Goal: Information Seeking & Learning: Learn about a topic

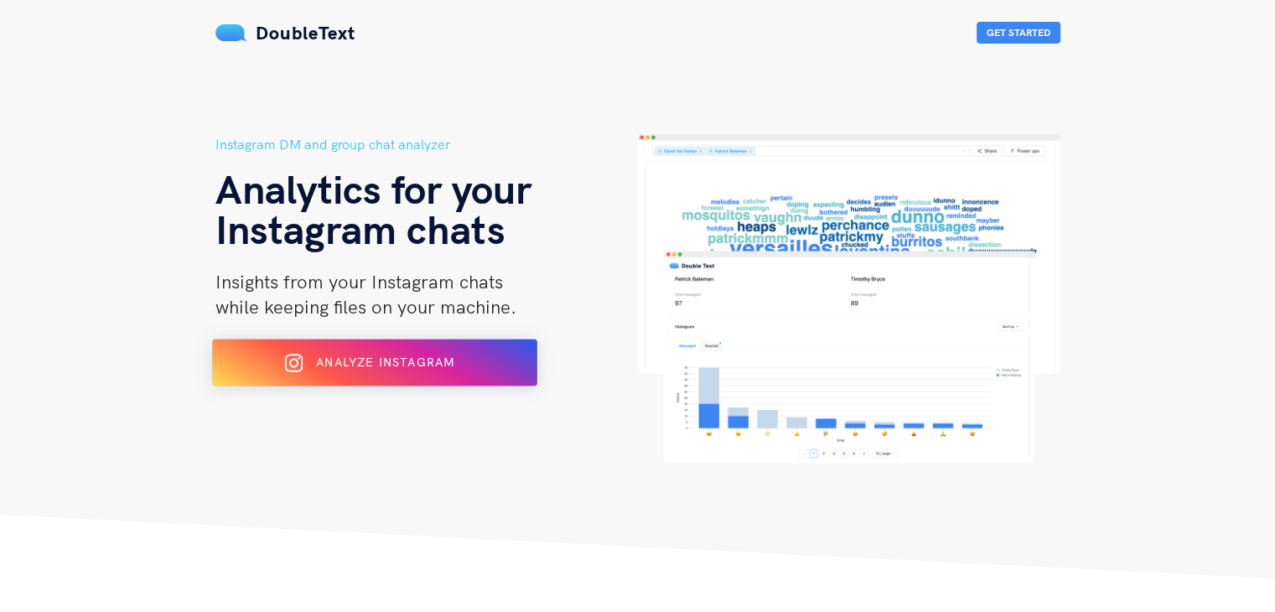
click at [312, 378] on button "Analyze Instagram" at bounding box center [374, 362] width 325 height 47
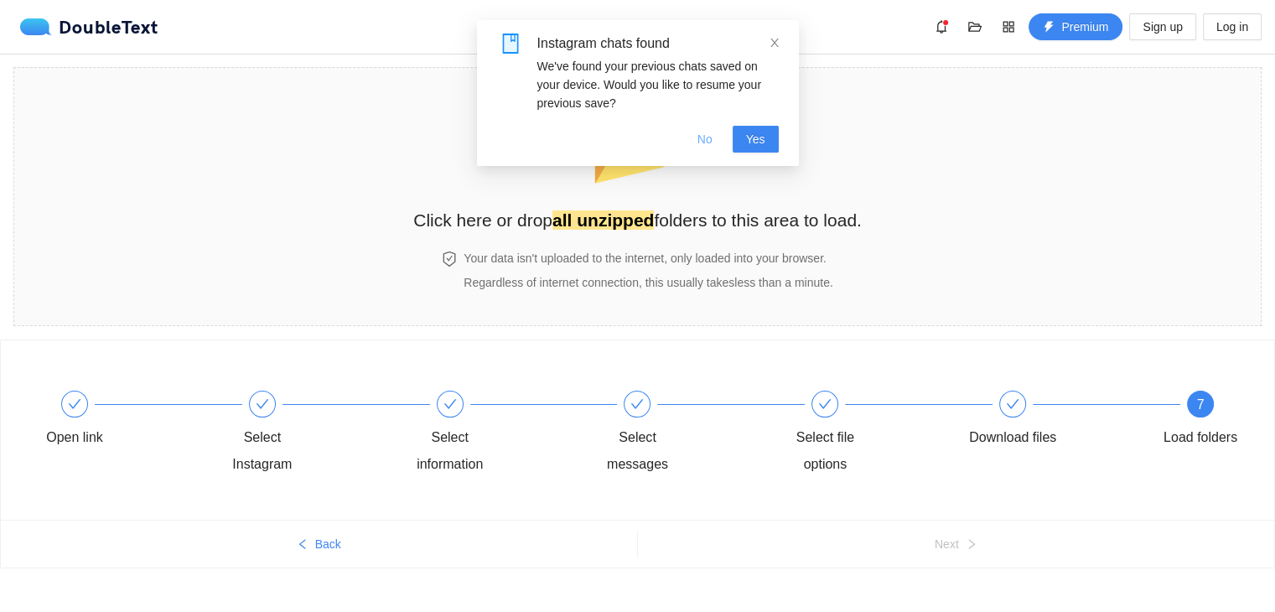
click at [695, 135] on button "No" at bounding box center [705, 139] width 42 height 27
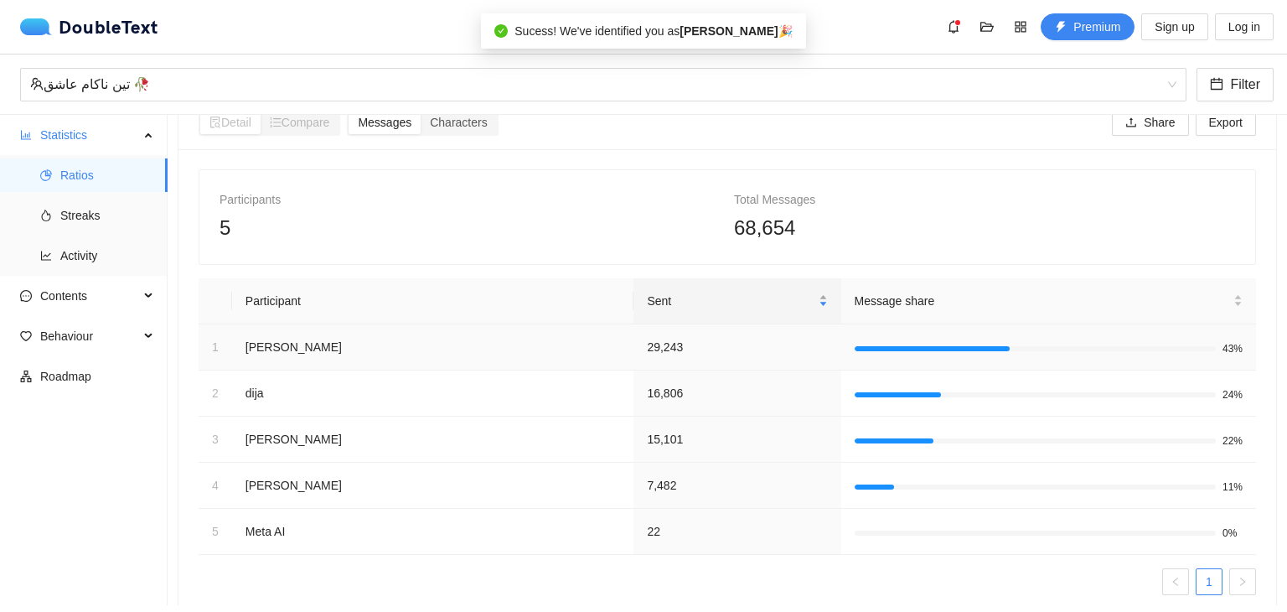
scroll to position [75, 0]
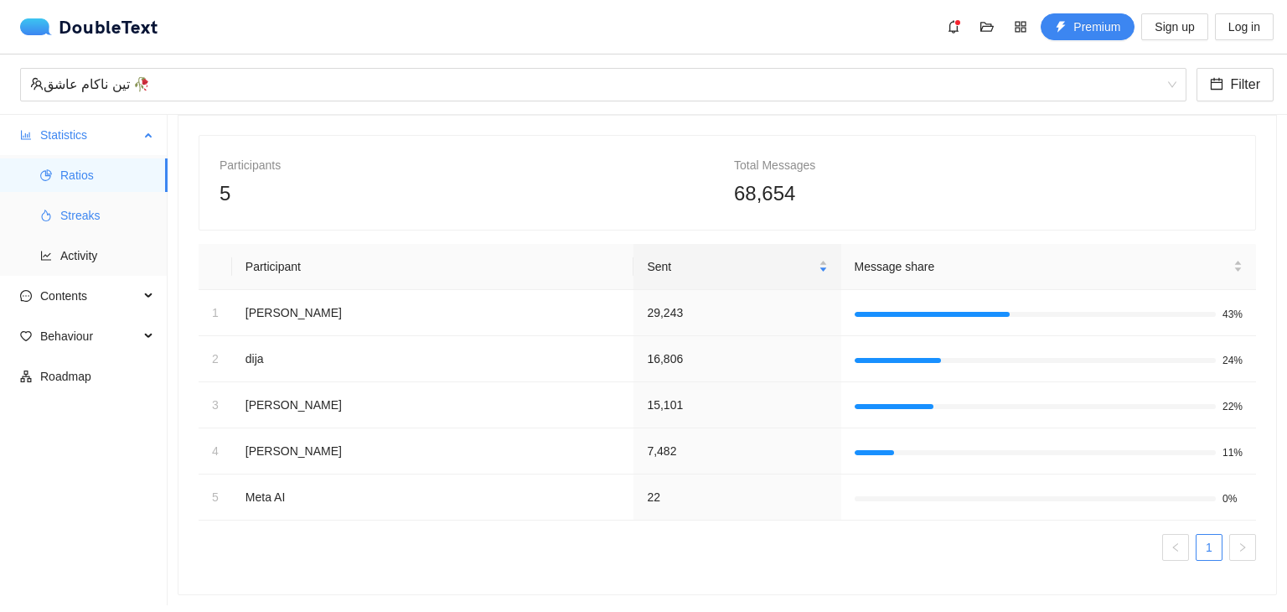
click at [44, 205] on li "Streaks" at bounding box center [84, 216] width 168 height 34
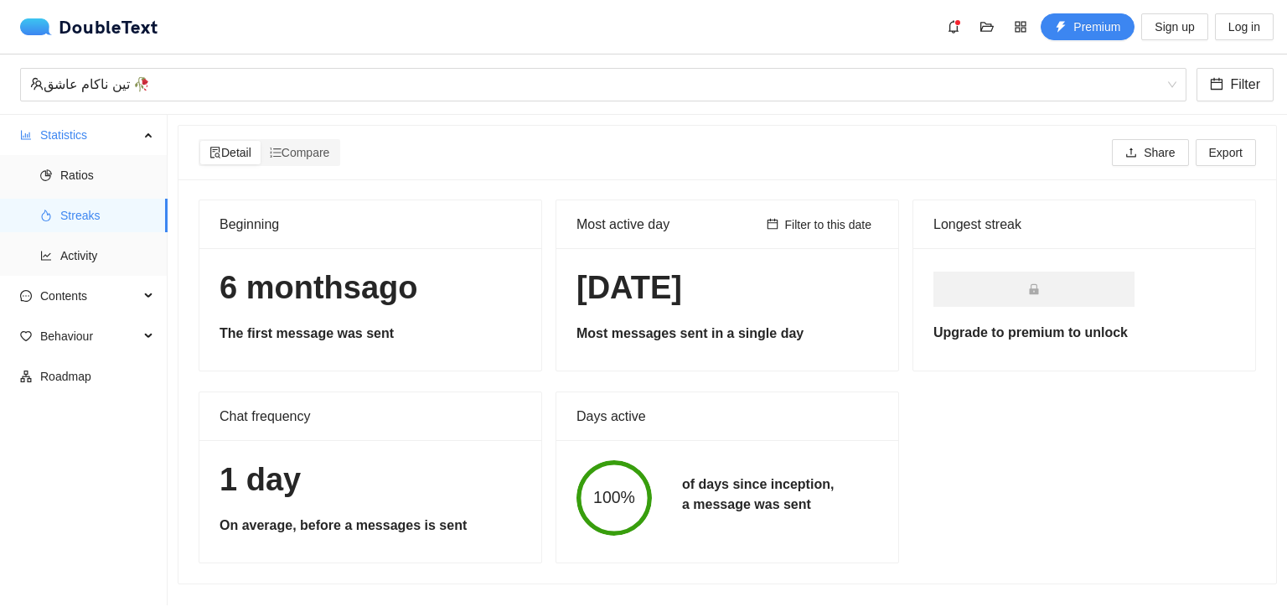
scroll to position [1, 0]
click at [68, 256] on span "Activity" at bounding box center [107, 256] width 94 height 34
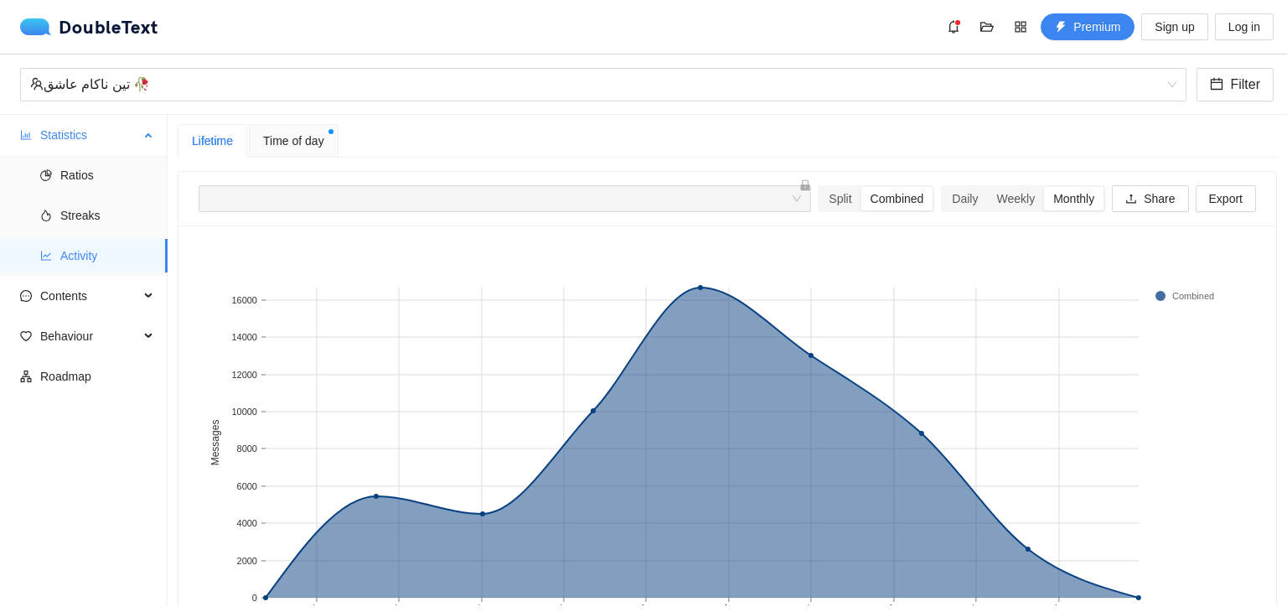
scroll to position [75, 0]
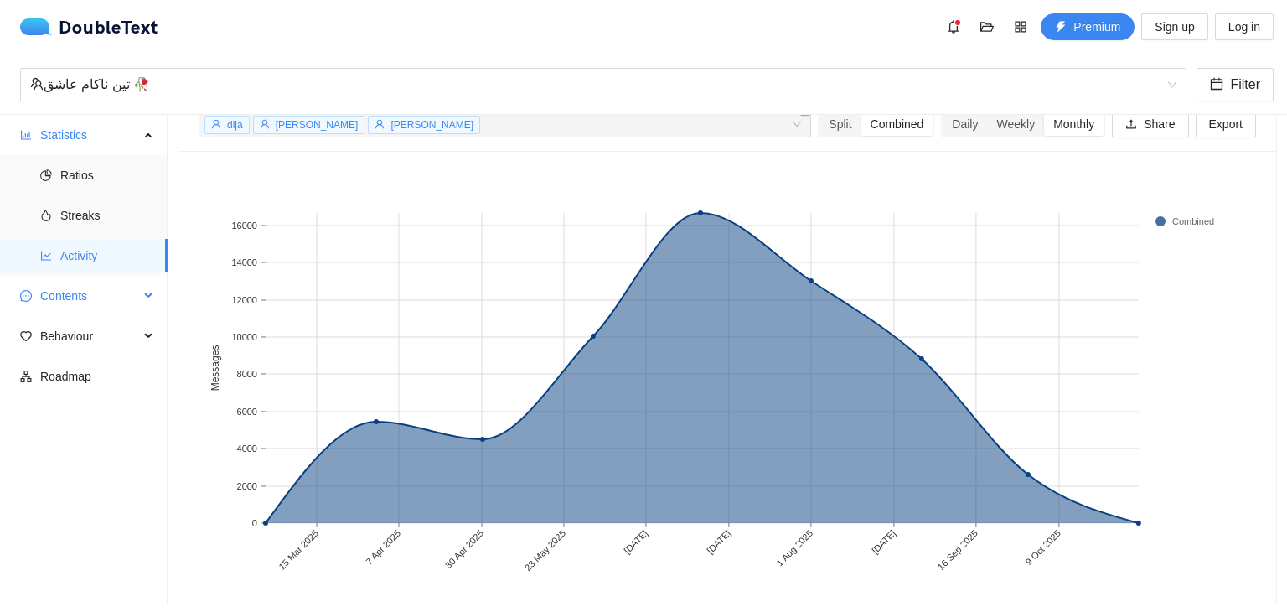
click at [83, 309] on span "Contents" at bounding box center [89, 296] width 99 height 34
click at [87, 346] on span "Word Cloud" at bounding box center [107, 336] width 94 height 34
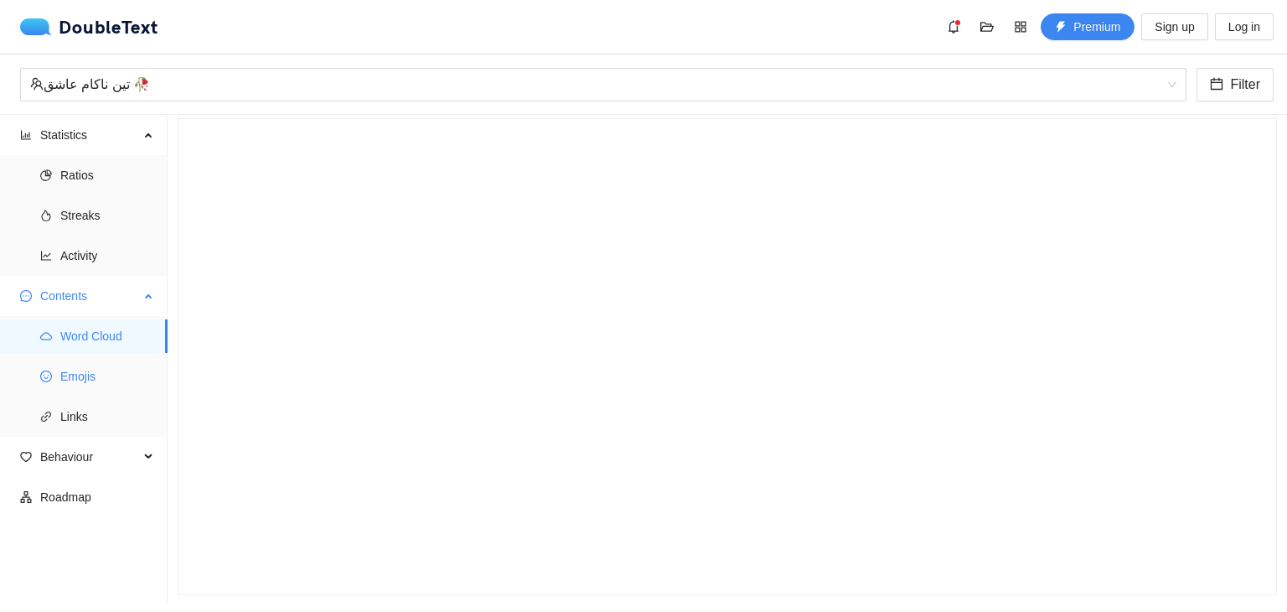
scroll to position [74, 0]
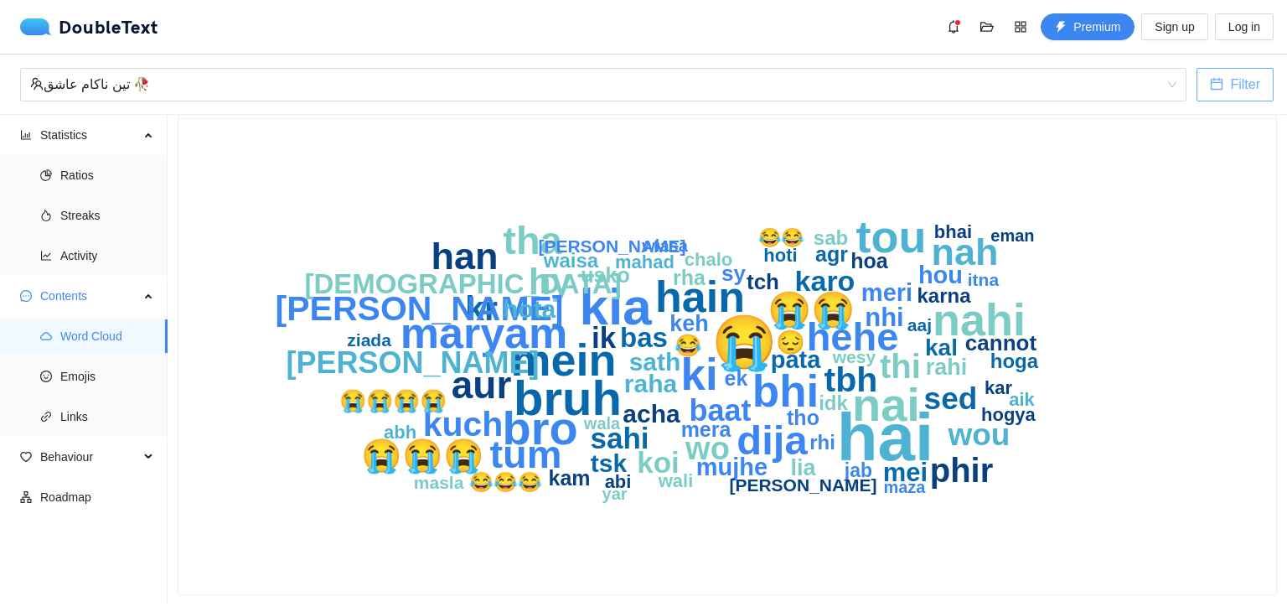
click at [1226, 75] on button "Filter" at bounding box center [1235, 85] width 77 height 34
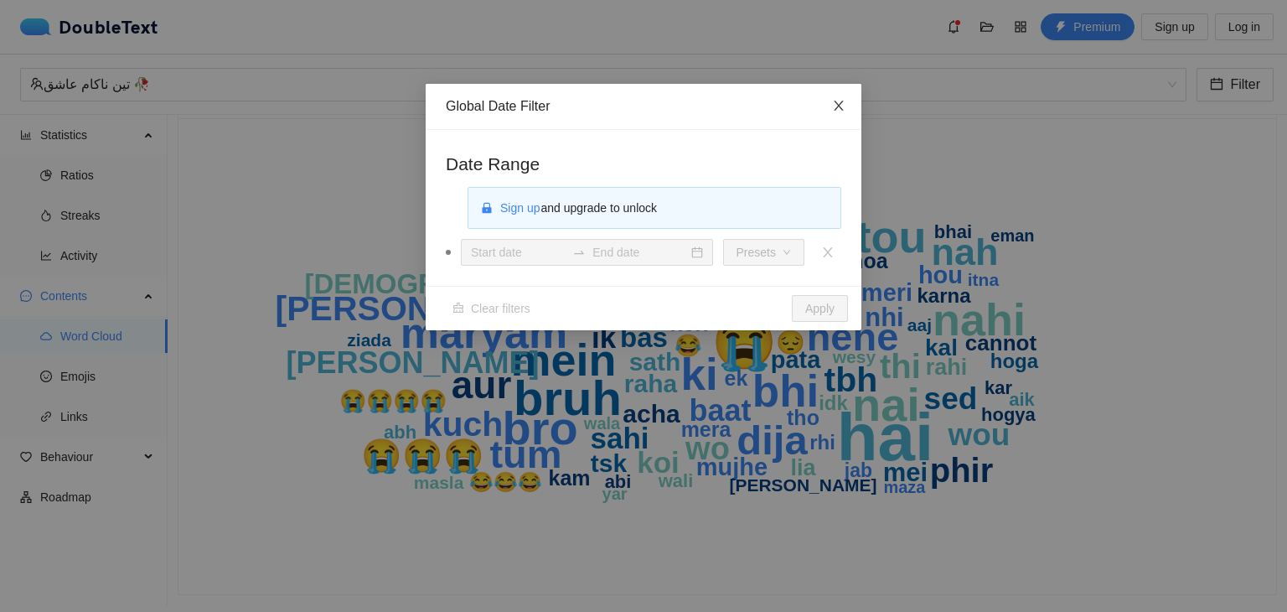
click at [838, 117] on span "Close" at bounding box center [838, 106] width 45 height 45
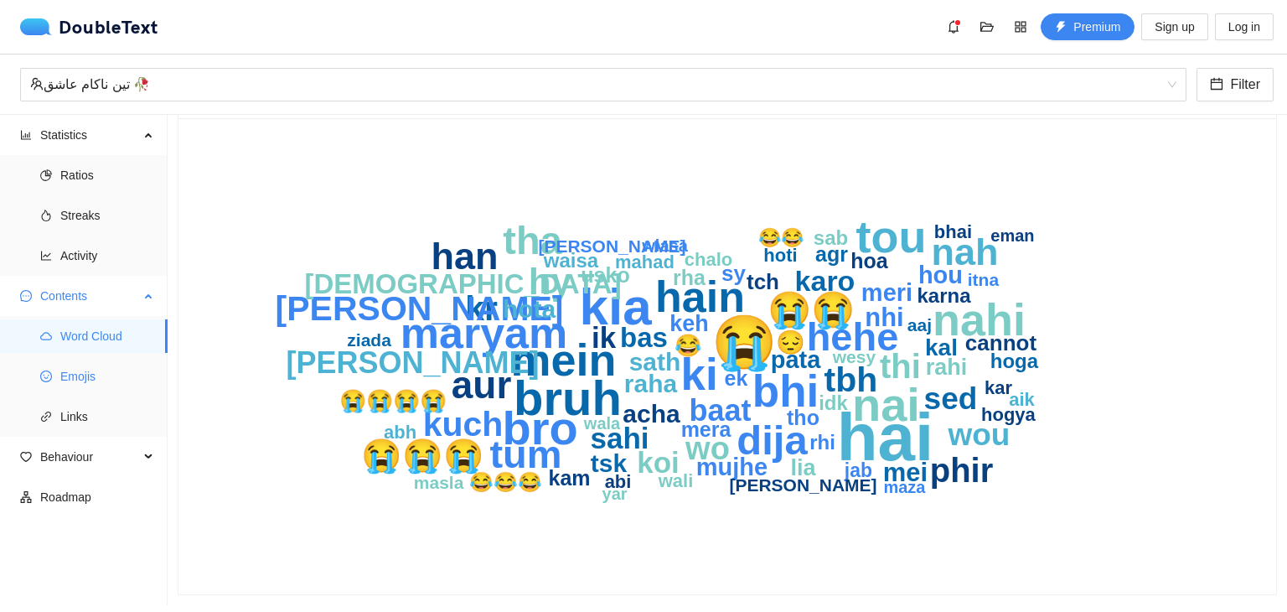
click at [88, 370] on span "Emojis" at bounding box center [107, 377] width 94 height 34
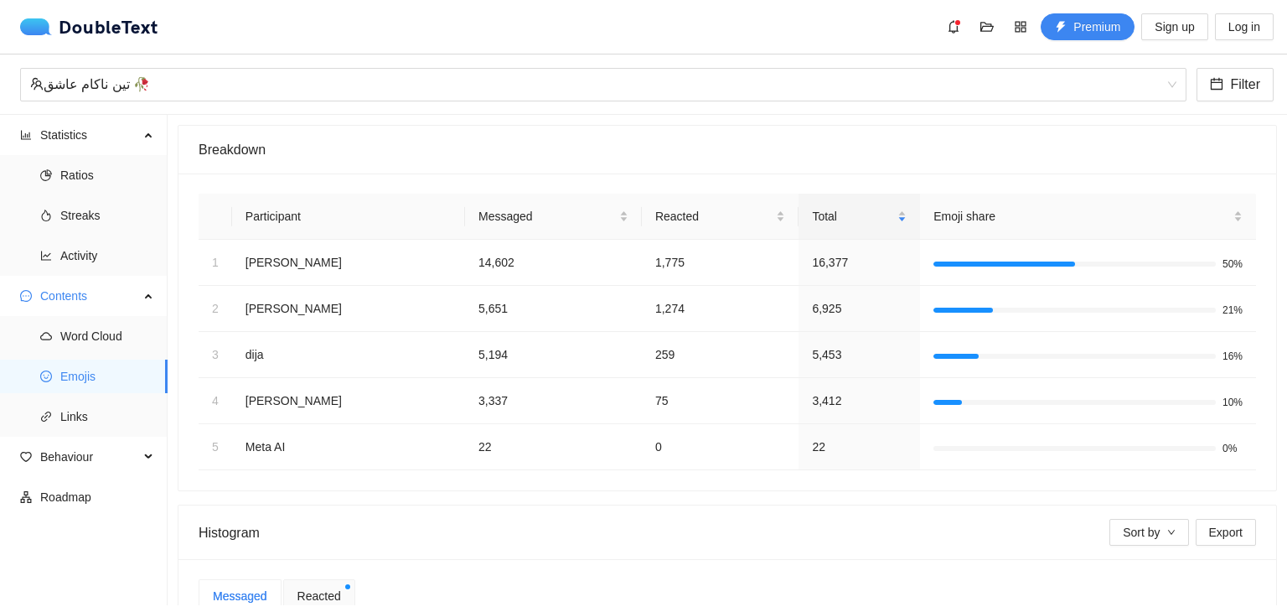
click at [121, 437] on ul "Statistics Ratios Streaks Activity Contents Word Cloud Emojis Links Behaviour R…" at bounding box center [84, 360] width 168 height 490
click at [107, 455] on span "Behaviour" at bounding box center [89, 457] width 99 height 34
click at [97, 504] on span "Interactions" at bounding box center [107, 497] width 94 height 34
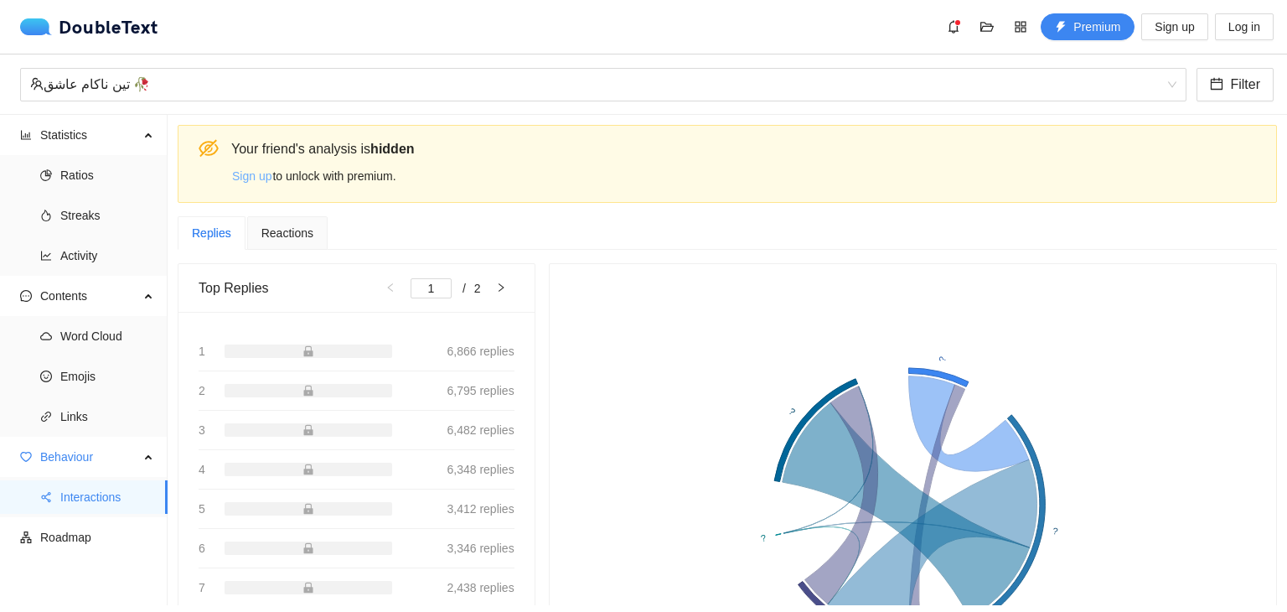
click at [258, 185] on button "Sign up" at bounding box center [251, 176] width 41 height 27
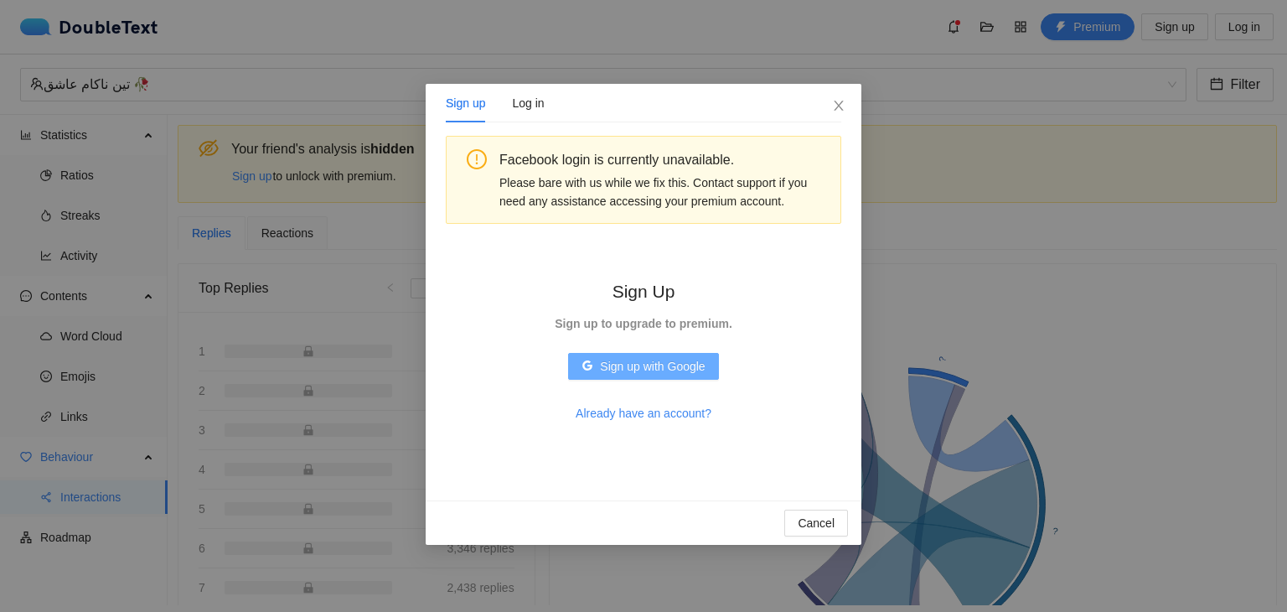
click at [617, 369] on span "Sign up with Google" at bounding box center [652, 366] width 105 height 18
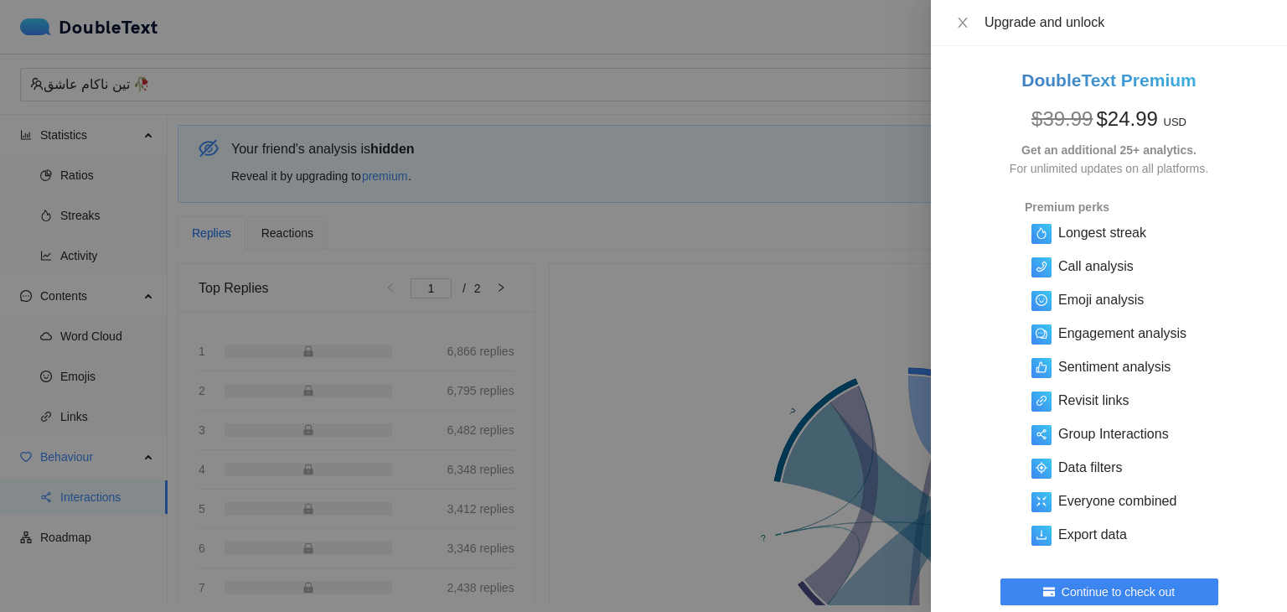
click at [956, 31] on div "Upgrade and unlock" at bounding box center [1109, 22] width 316 height 18
click at [966, 24] on icon "close" at bounding box center [962, 22] width 13 height 13
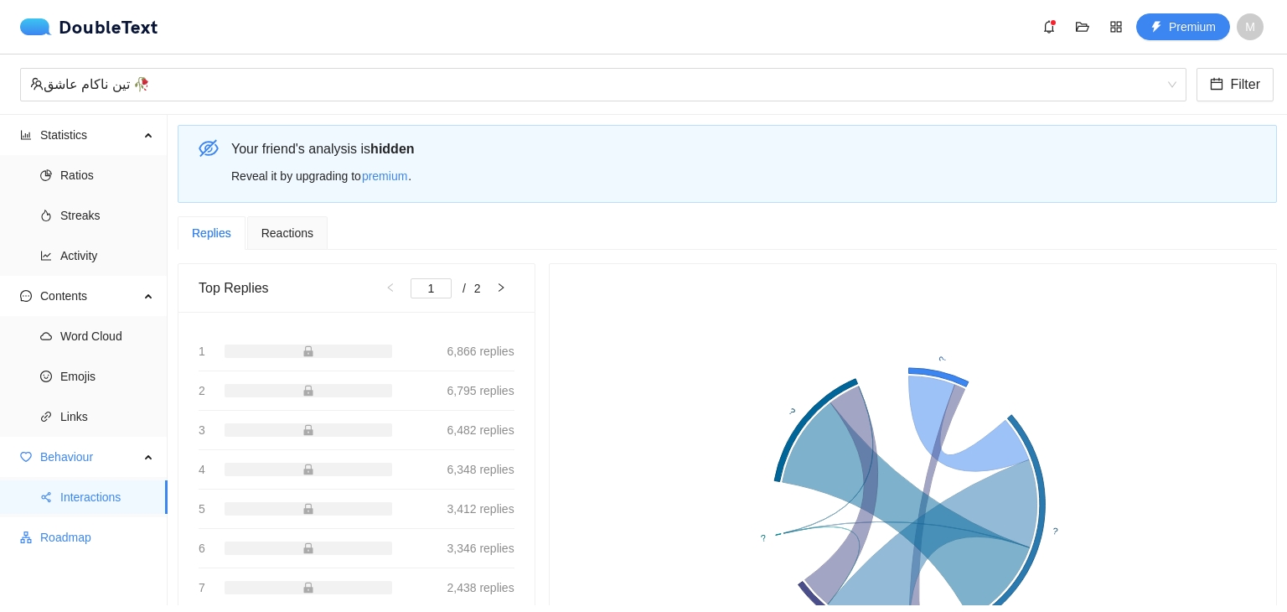
click at [96, 535] on span "Roadmap" at bounding box center [97, 538] width 114 height 34
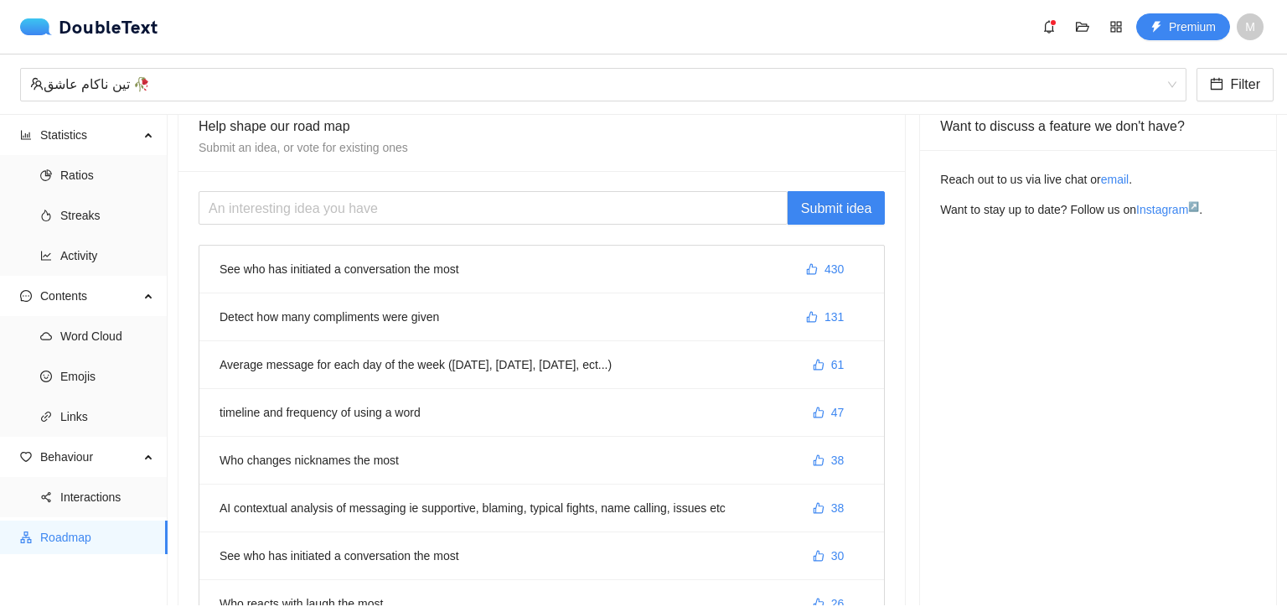
scroll to position [23, 0]
click at [360, 270] on li "See who has initiated a conversation the most 430" at bounding box center [541, 270] width 685 height 48
click at [830, 262] on span "430" at bounding box center [834, 269] width 19 height 18
click at [813, 267] on button "431" at bounding box center [825, 269] width 65 height 27
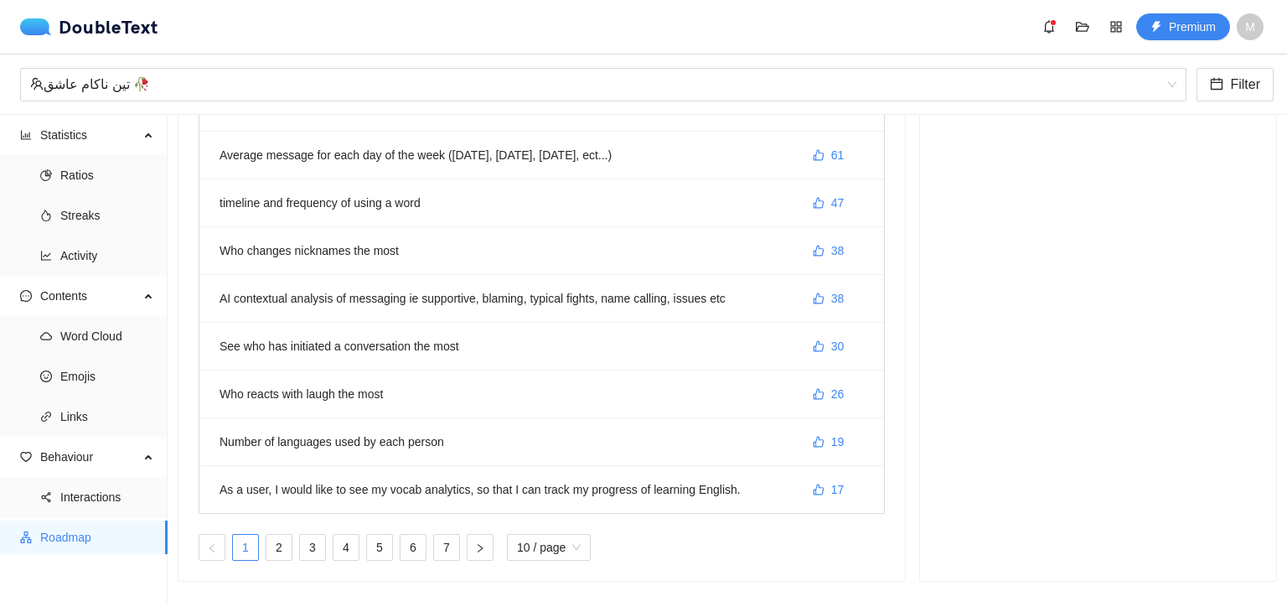
scroll to position [0, 0]
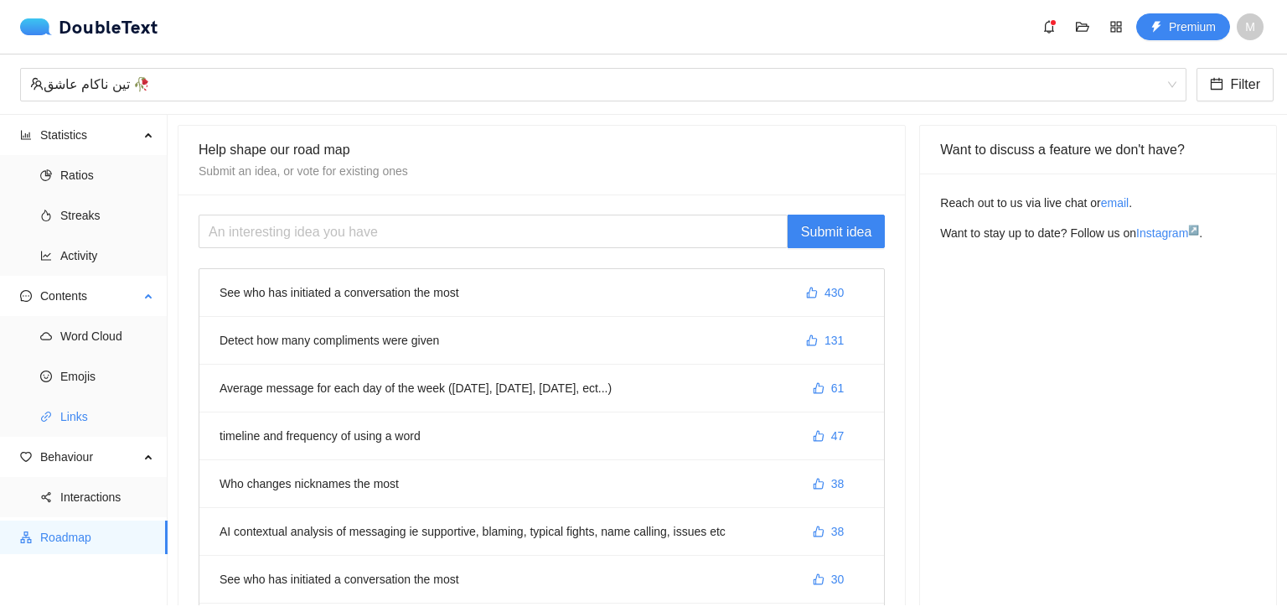
click at [75, 412] on span "Links" at bounding box center [107, 417] width 94 height 34
click at [82, 370] on span "Emojis" at bounding box center [107, 377] width 94 height 34
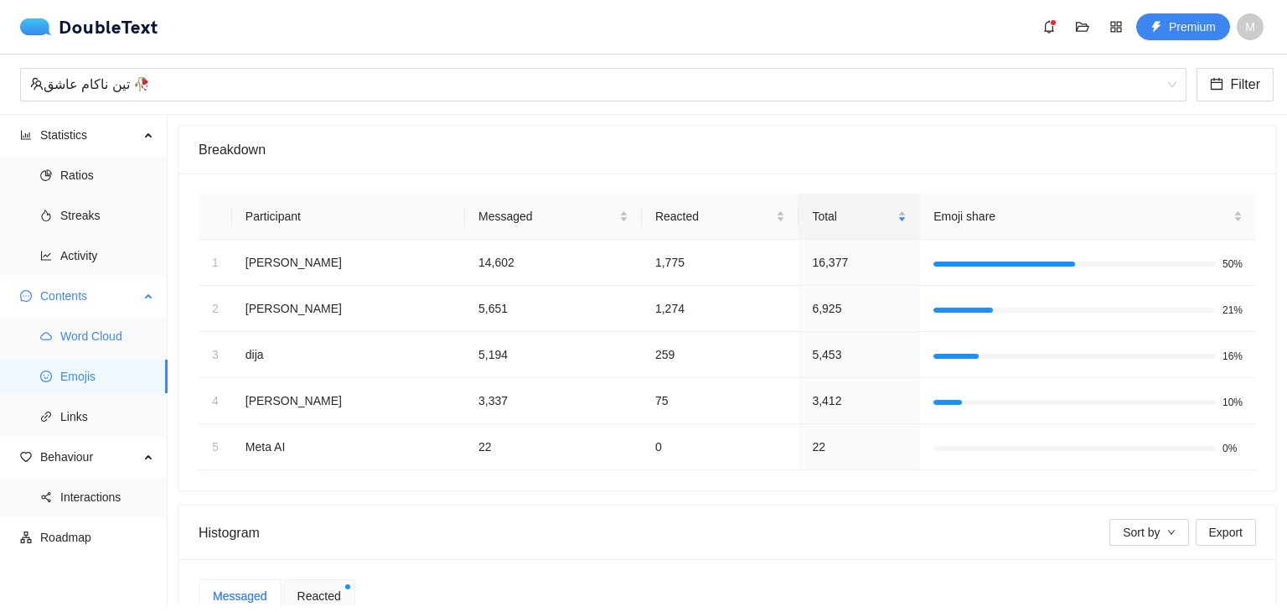
click at [89, 337] on span "Word Cloud" at bounding box center [107, 336] width 94 height 34
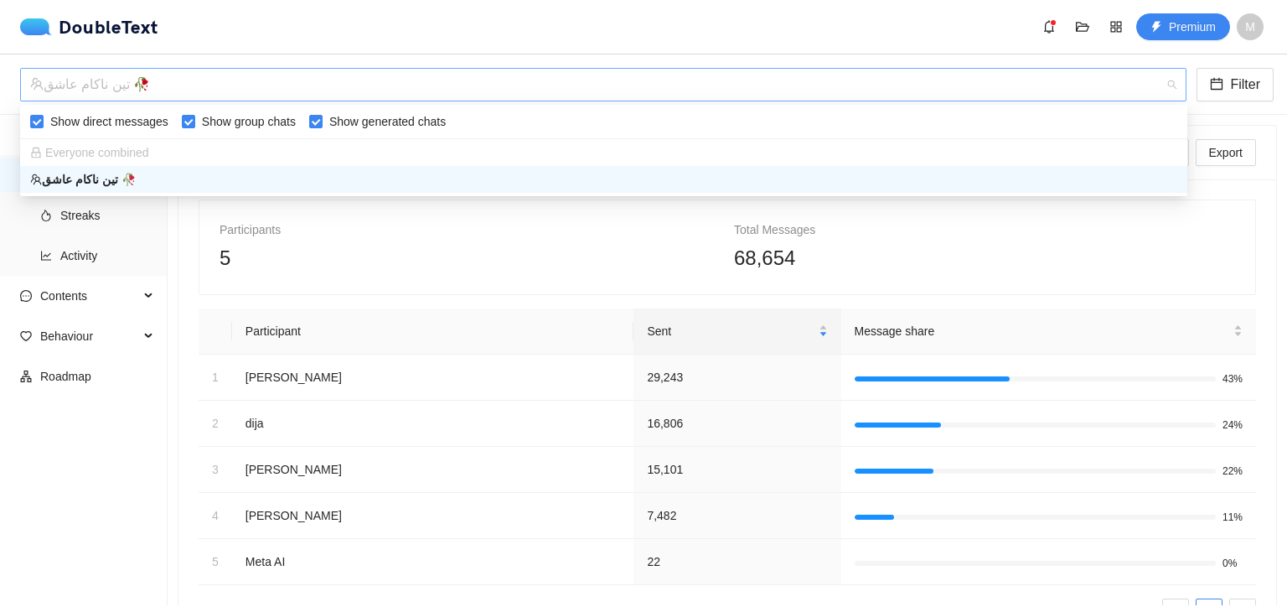
click at [347, 94] on div "تین ناکام عاشق 🥀" at bounding box center [596, 85] width 1132 height 32
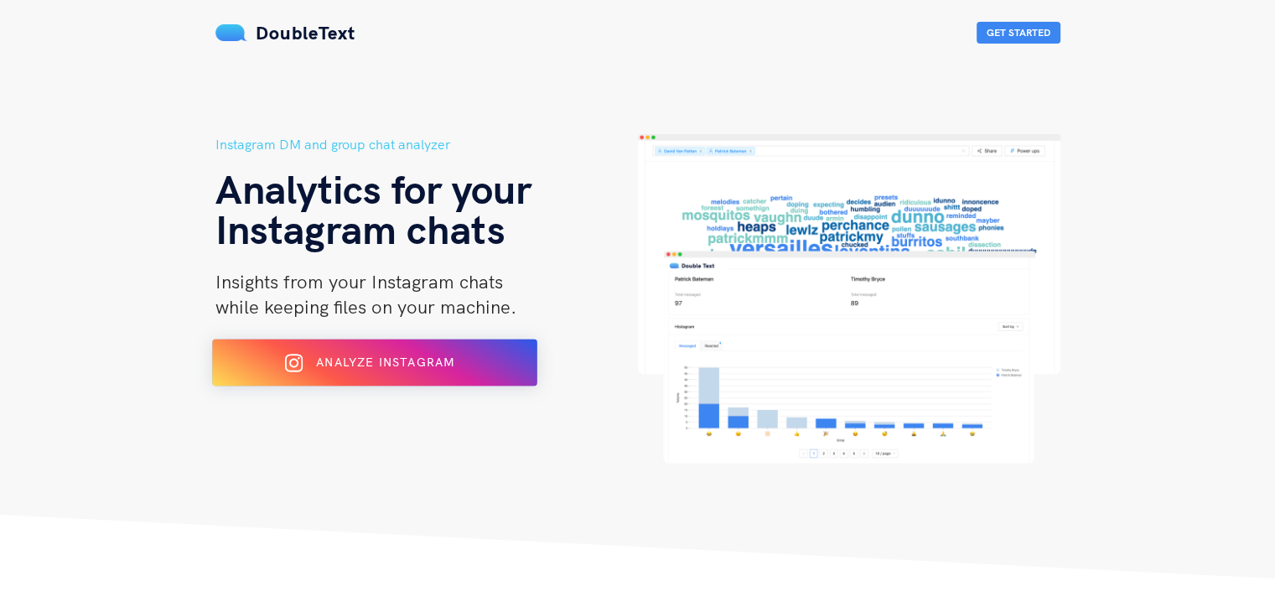
click at [334, 345] on button "Analyze Instagram" at bounding box center [374, 362] width 325 height 47
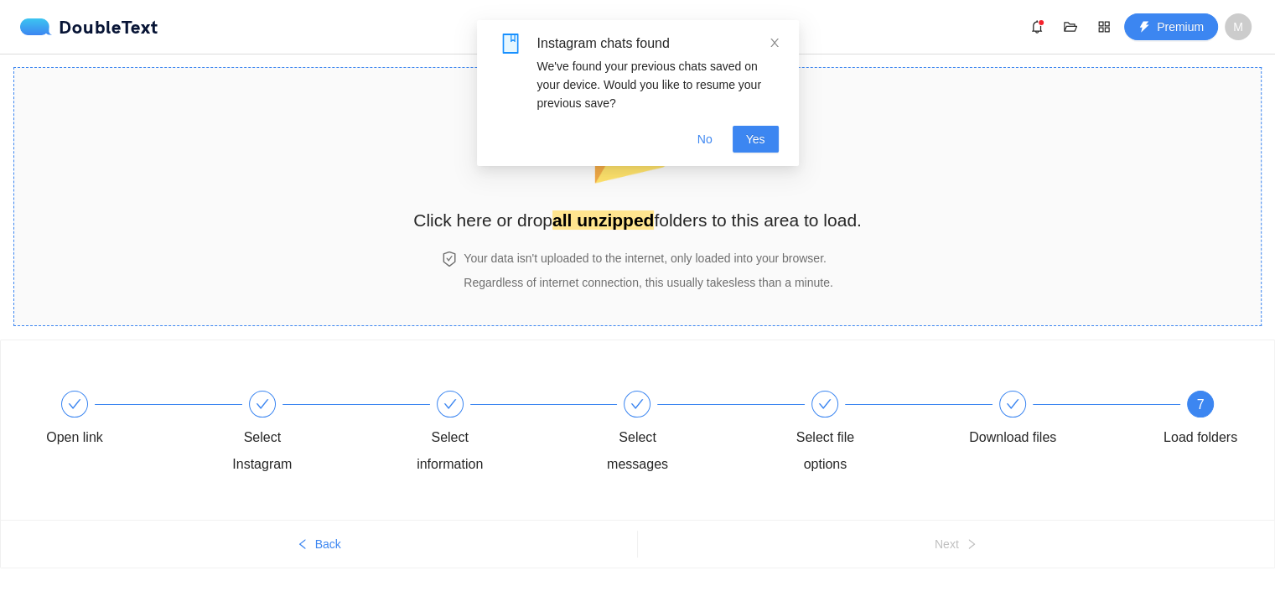
click at [599, 233] on div "📂 Click here or drop all unzipped folders to this area to load." at bounding box center [637, 164] width 448 height 158
click at [775, 36] on span at bounding box center [775, 42] width 12 height 13
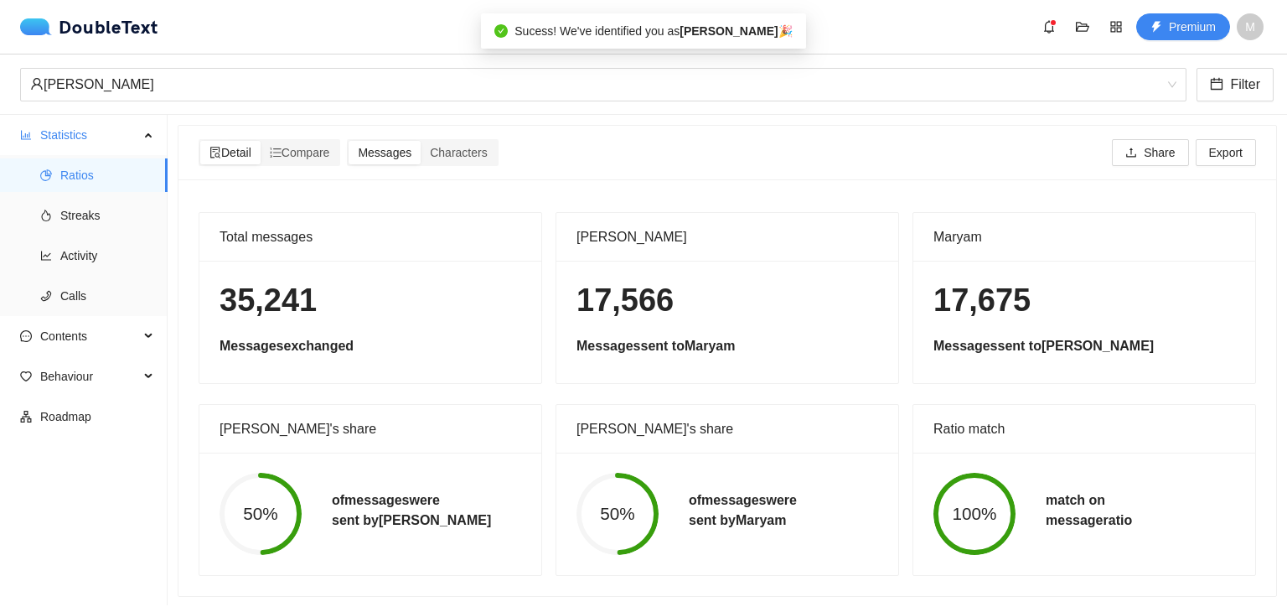
scroll to position [13, 0]
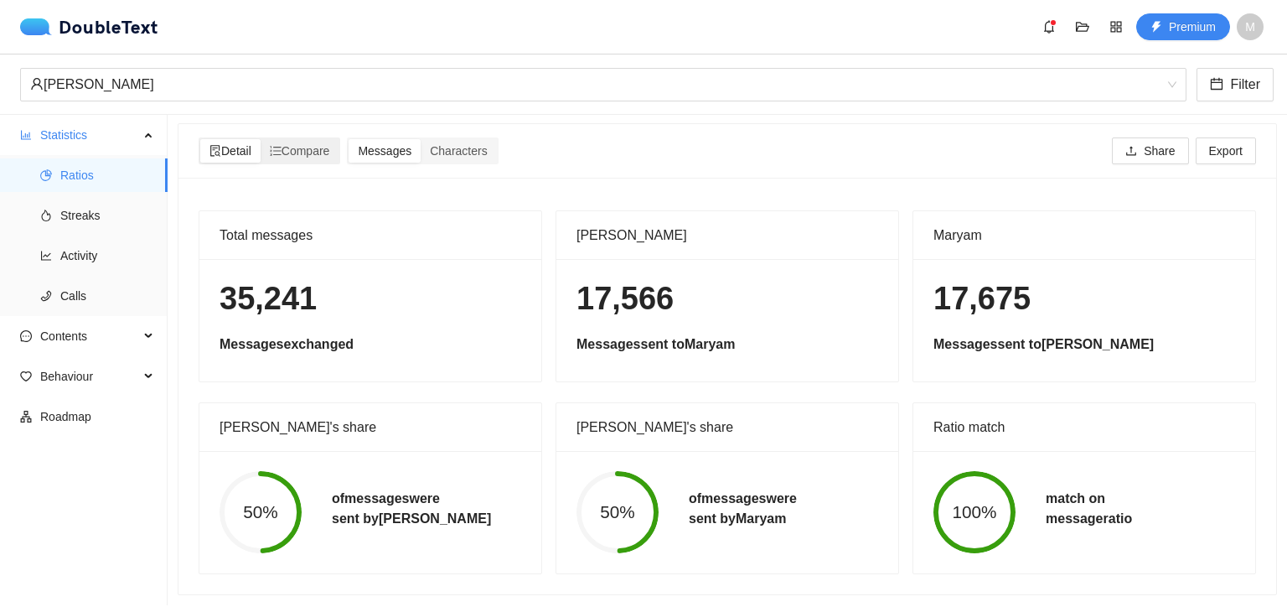
drag, startPoint x: 323, startPoint y: 147, endPoint x: 254, endPoint y: 138, distance: 69.2
click at [322, 146] on div "Compare" at bounding box center [300, 150] width 79 height 23
click at [261, 139] on input "Compare" at bounding box center [261, 139] width 0 height 0
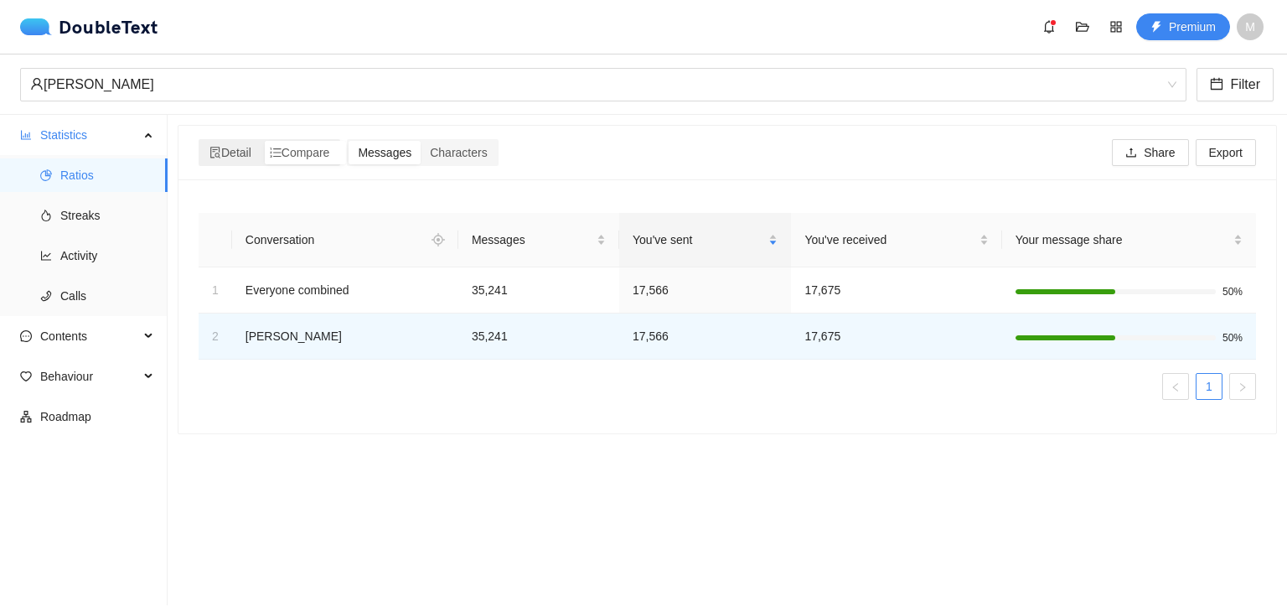
scroll to position [0, 0]
click at [221, 142] on div "Detail" at bounding box center [230, 152] width 60 height 23
click at [200, 141] on input "Detail" at bounding box center [200, 141] width 0 height 0
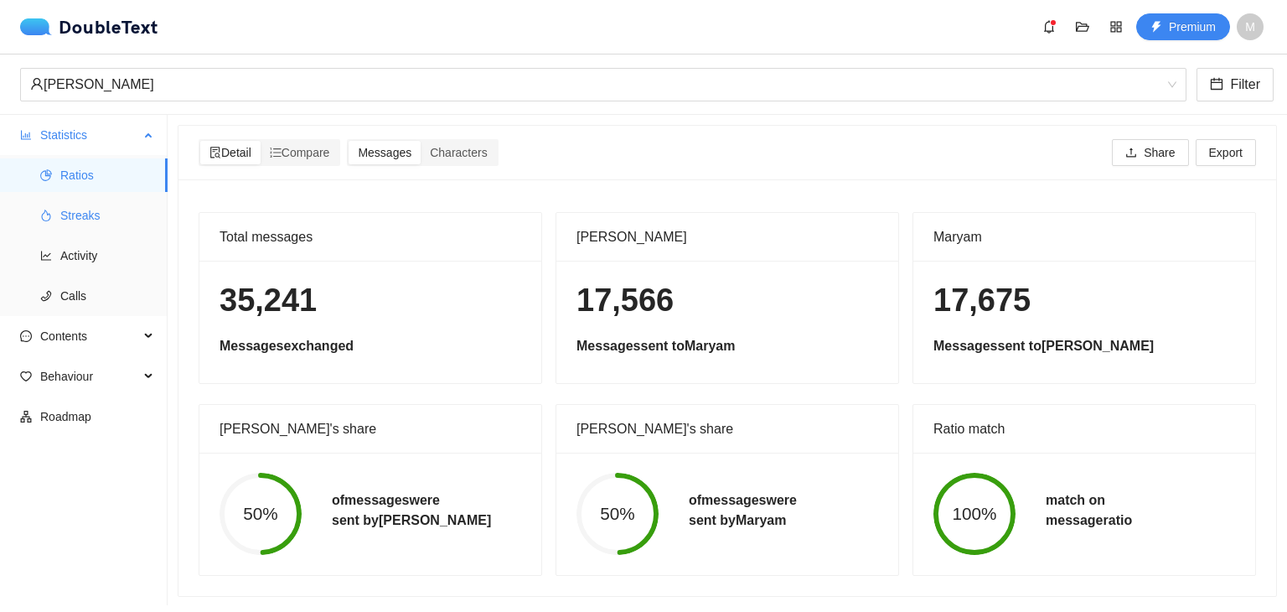
click at [127, 214] on span "Streaks" at bounding box center [107, 216] width 94 height 34
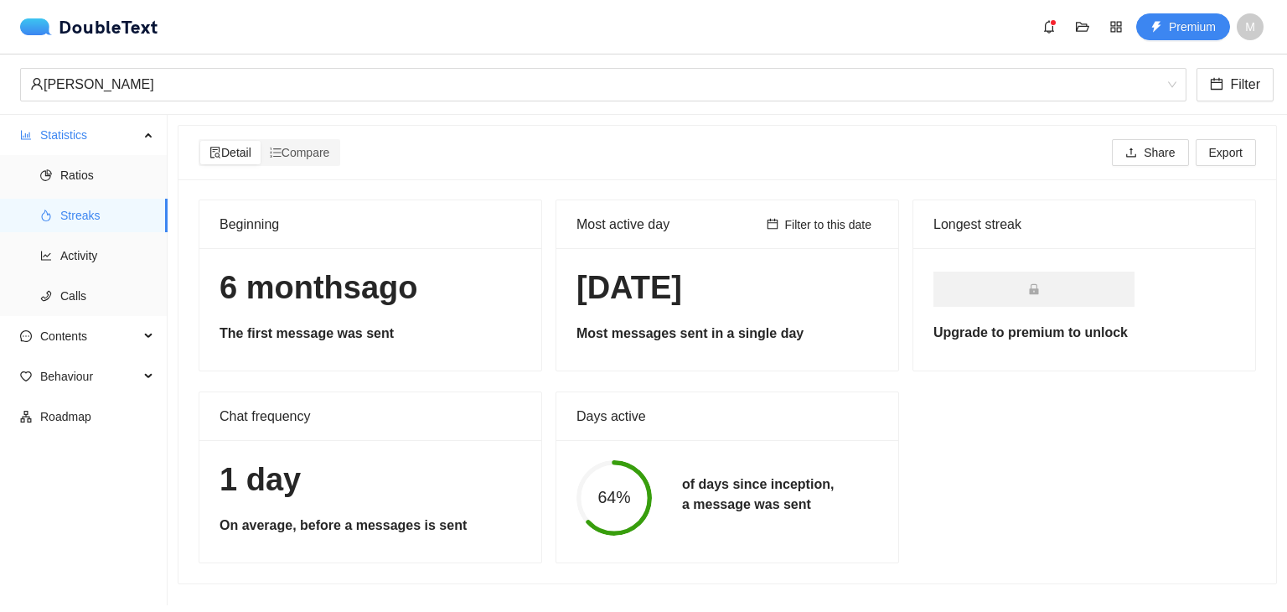
scroll to position [1, 0]
click at [81, 252] on span "Activity" at bounding box center [107, 256] width 94 height 34
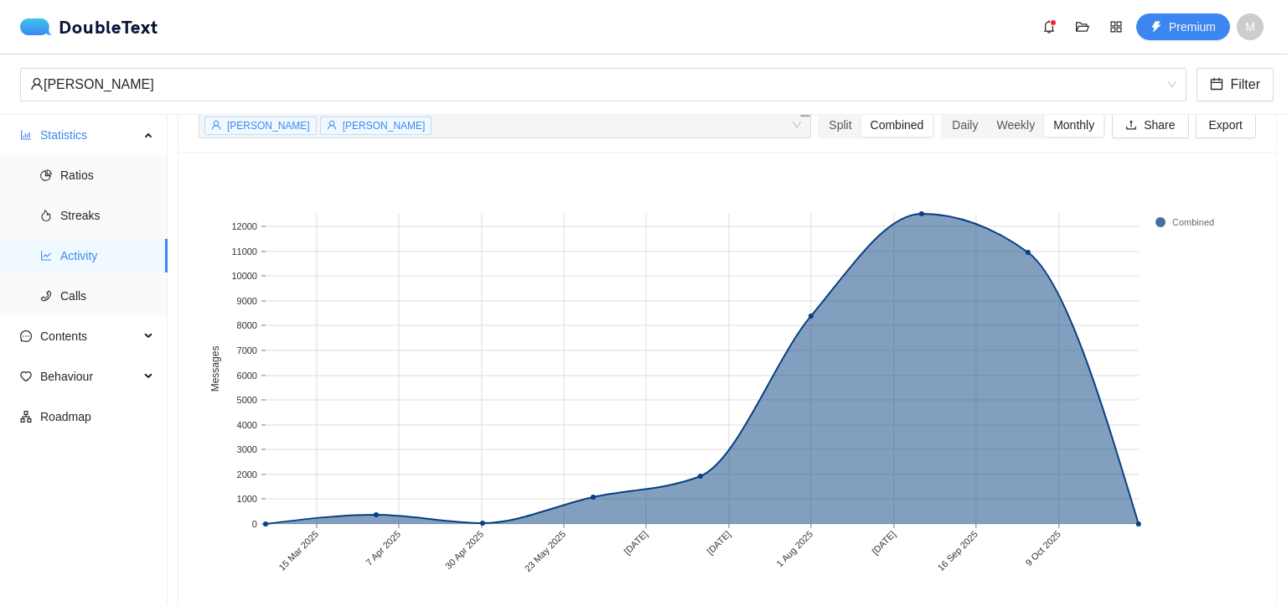
scroll to position [73, 0]
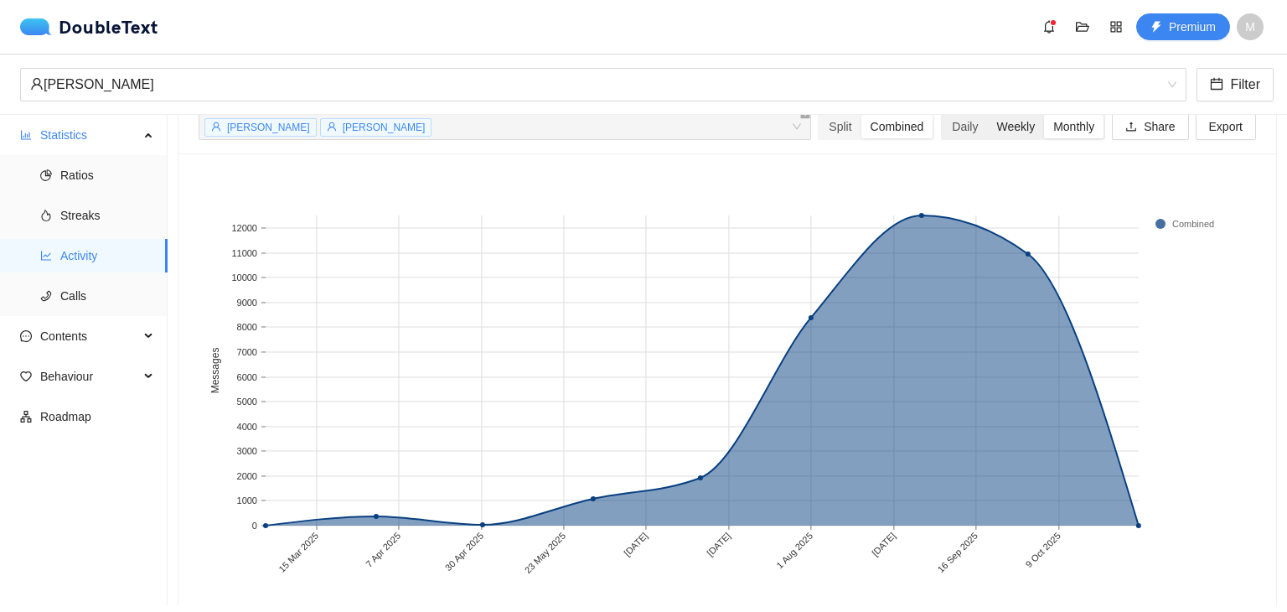
click at [997, 120] on div "Weekly" at bounding box center [1015, 126] width 57 height 23
click at [987, 115] on input "Weekly" at bounding box center [987, 115] width 0 height 0
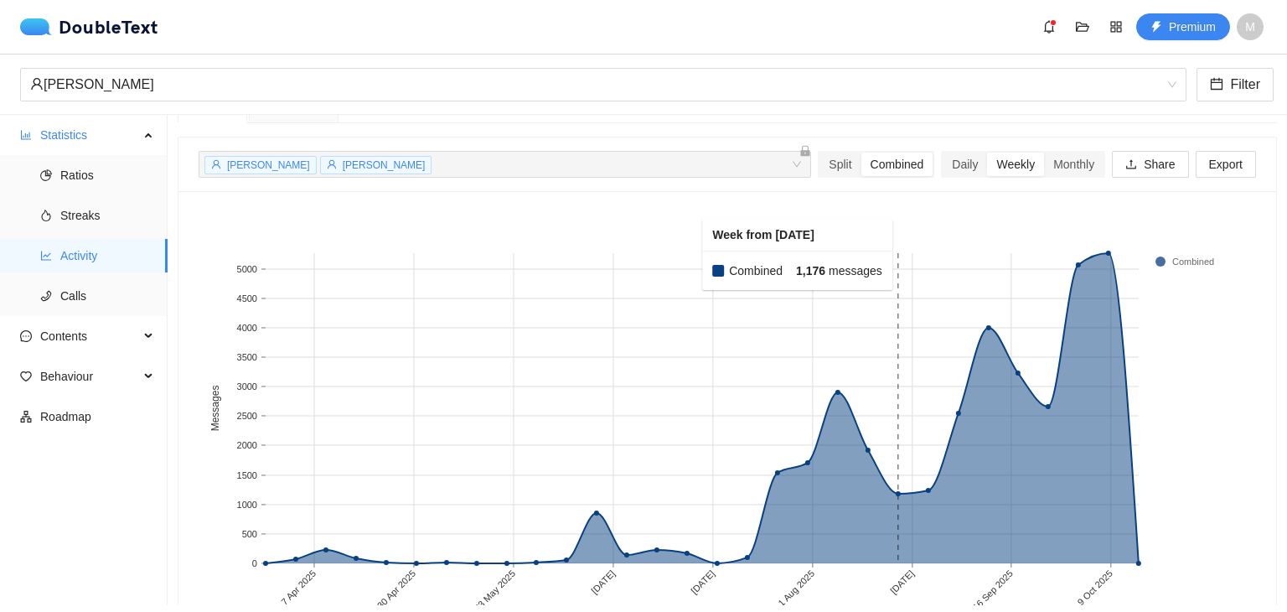
scroll to position [36, 0]
click at [947, 161] on div "Daily" at bounding box center [965, 163] width 44 height 23
click at [943, 152] on input "Daily" at bounding box center [943, 152] width 0 height 0
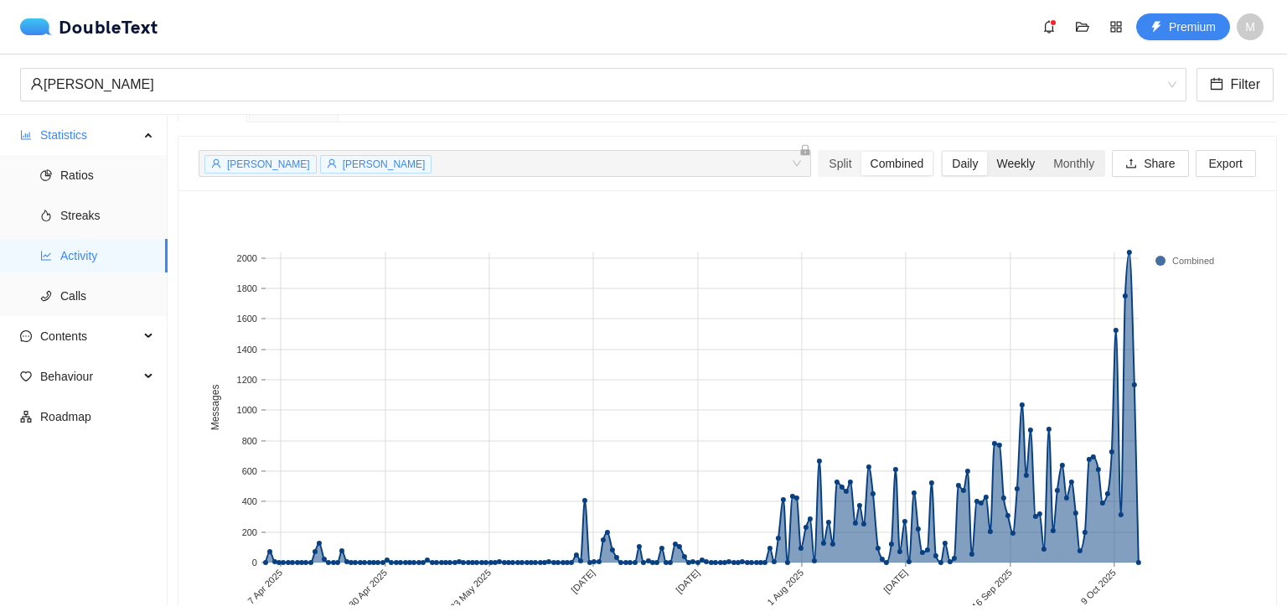
click at [990, 166] on div "Weekly" at bounding box center [1015, 163] width 57 height 23
click at [987, 152] on input "Weekly" at bounding box center [987, 152] width 0 height 0
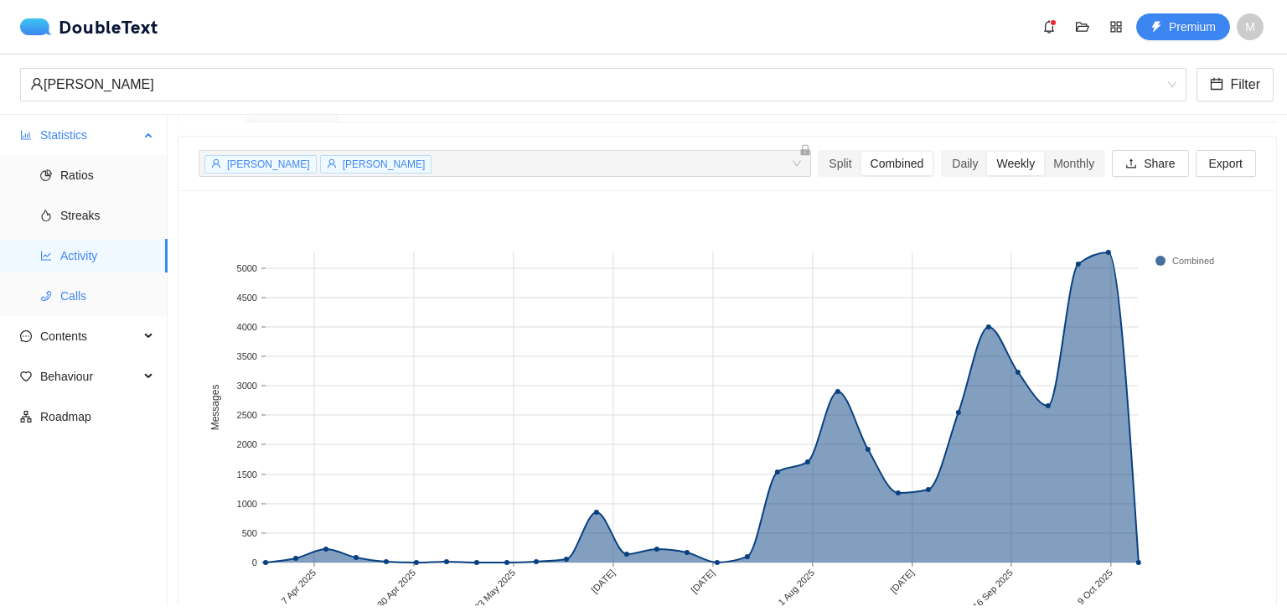
click at [71, 309] on span "Calls" at bounding box center [107, 296] width 94 height 34
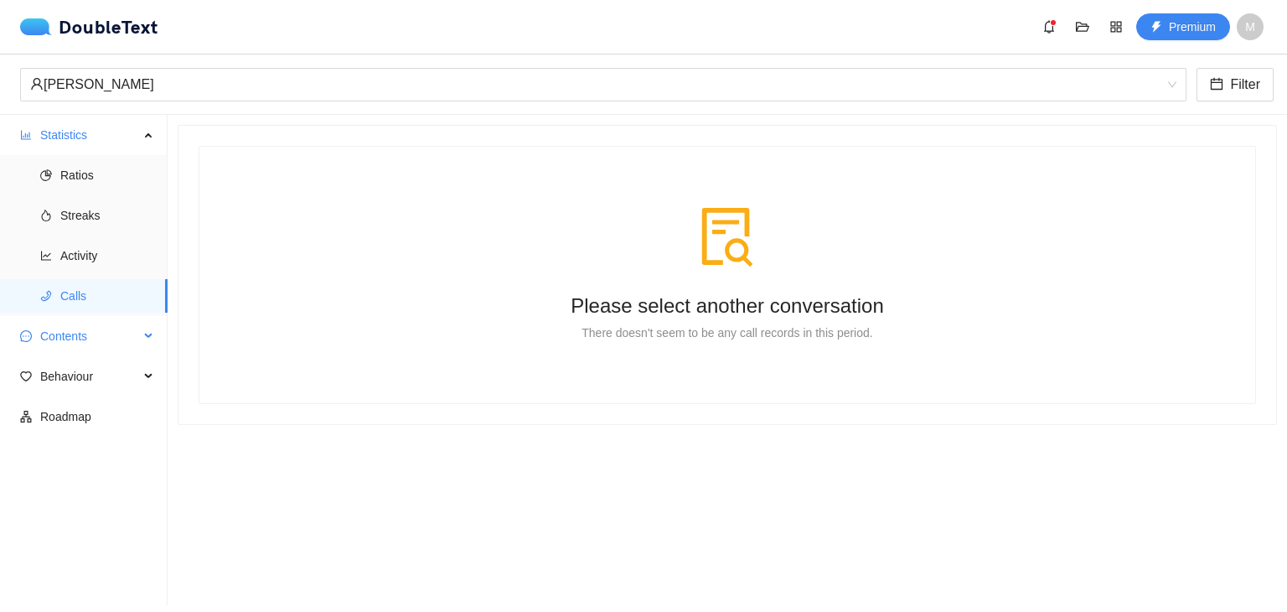
click at [67, 329] on span "Contents" at bounding box center [89, 336] width 99 height 34
click at [61, 366] on span "Word Cloud" at bounding box center [107, 377] width 94 height 34
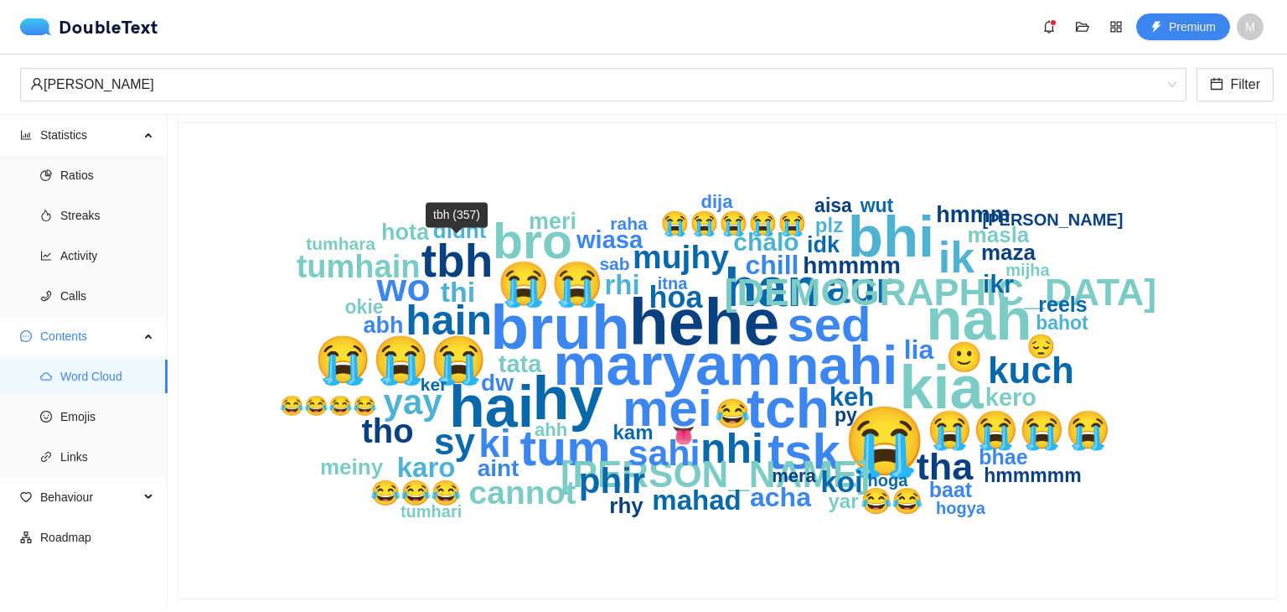
scroll to position [57, 0]
click at [68, 423] on span "Emojis" at bounding box center [107, 417] width 94 height 34
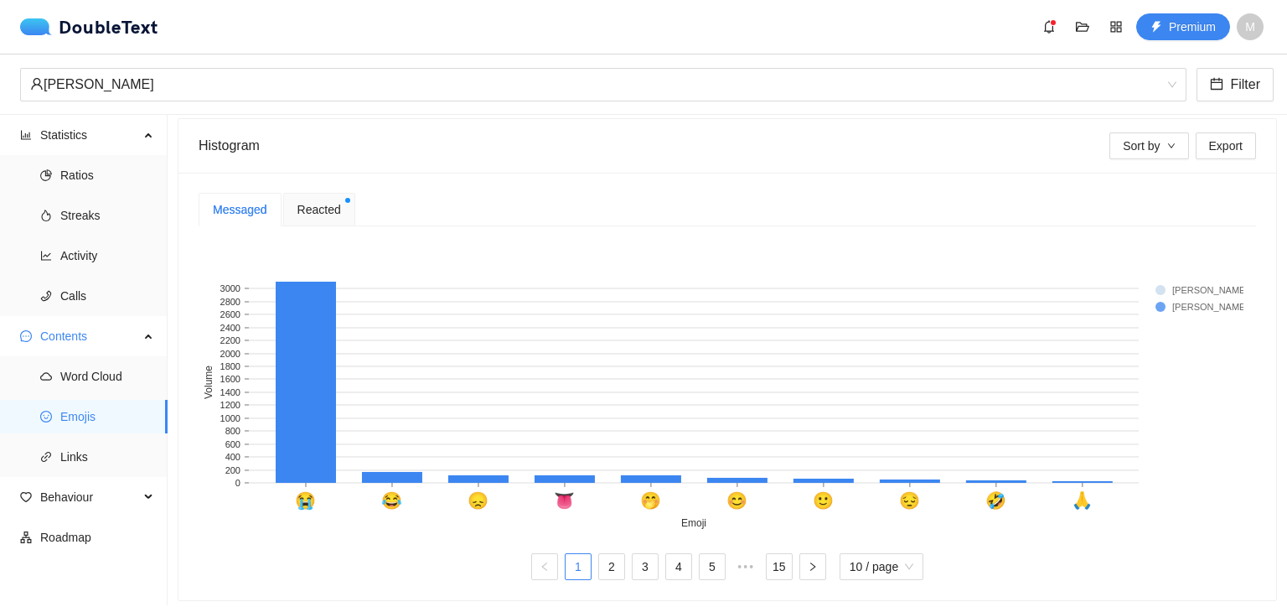
scroll to position [330, 0]
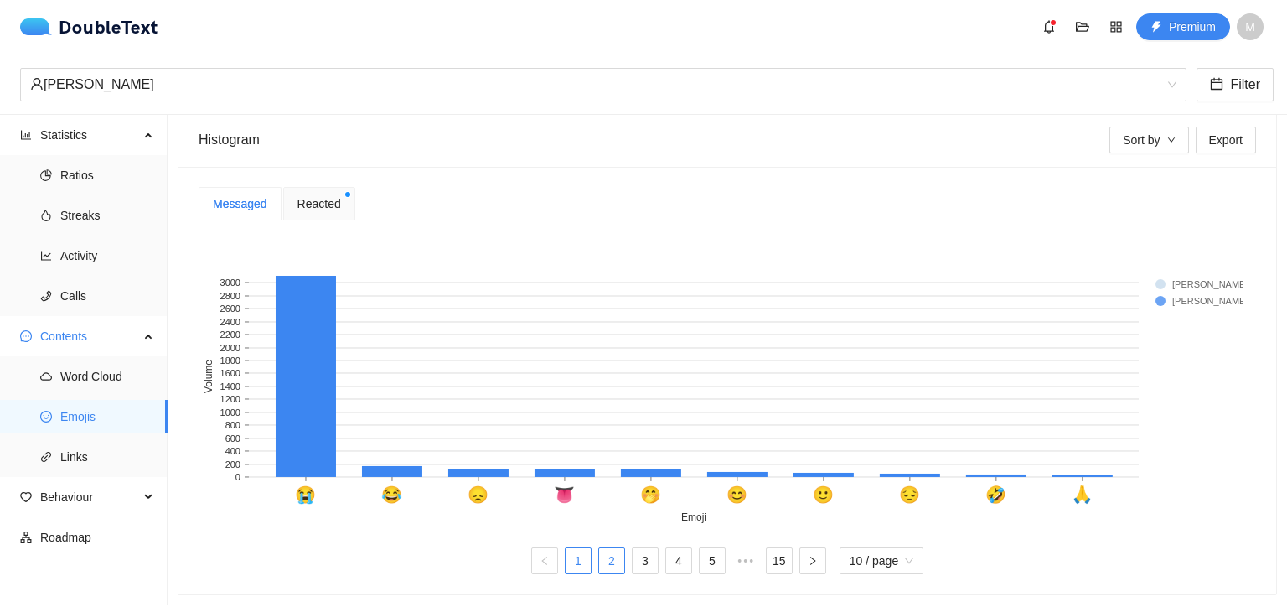
click at [599, 557] on link "2" at bounding box center [611, 560] width 25 height 25
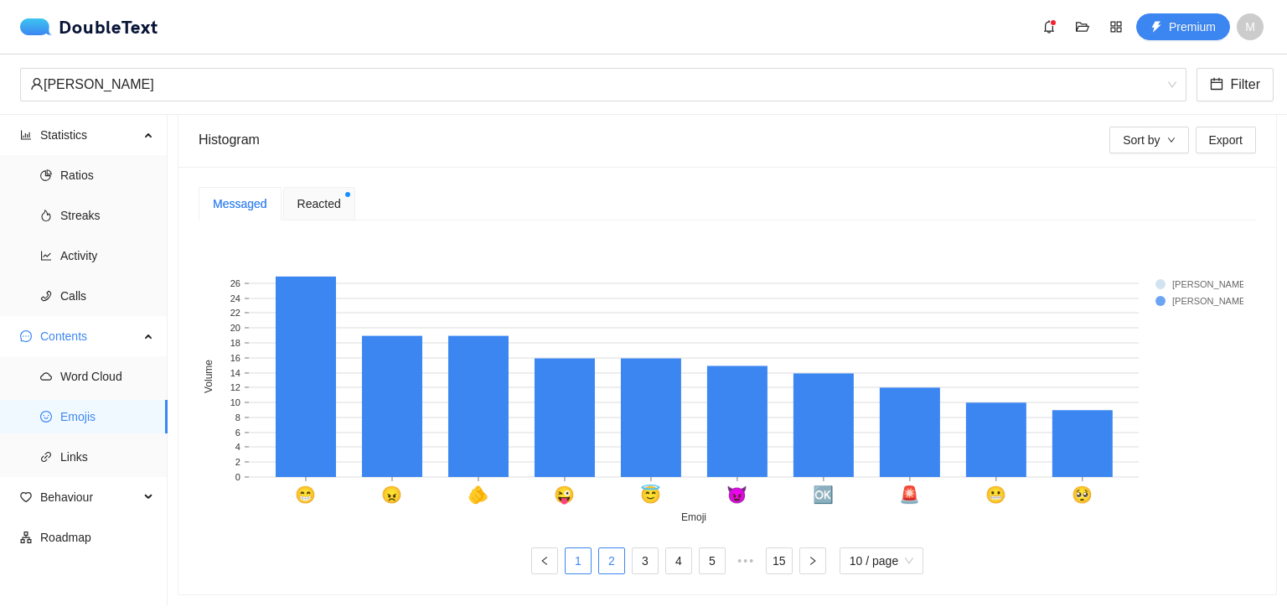
click at [569, 556] on link "1" at bounding box center [578, 560] width 25 height 25
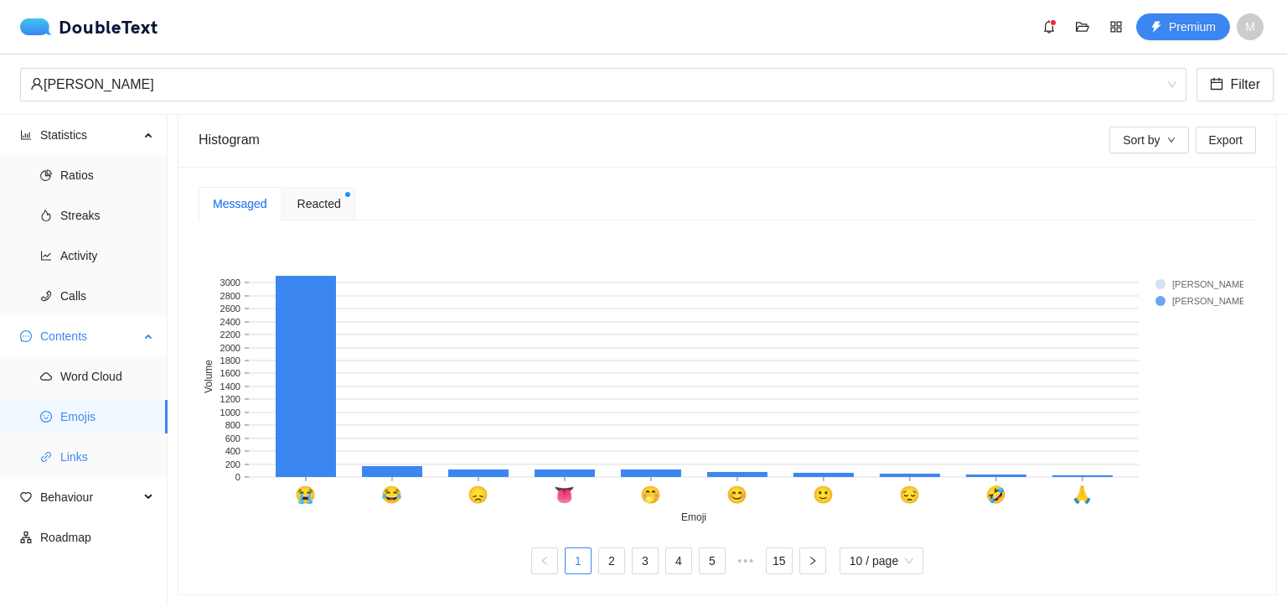
click at [65, 449] on span "Links" at bounding box center [107, 457] width 94 height 34
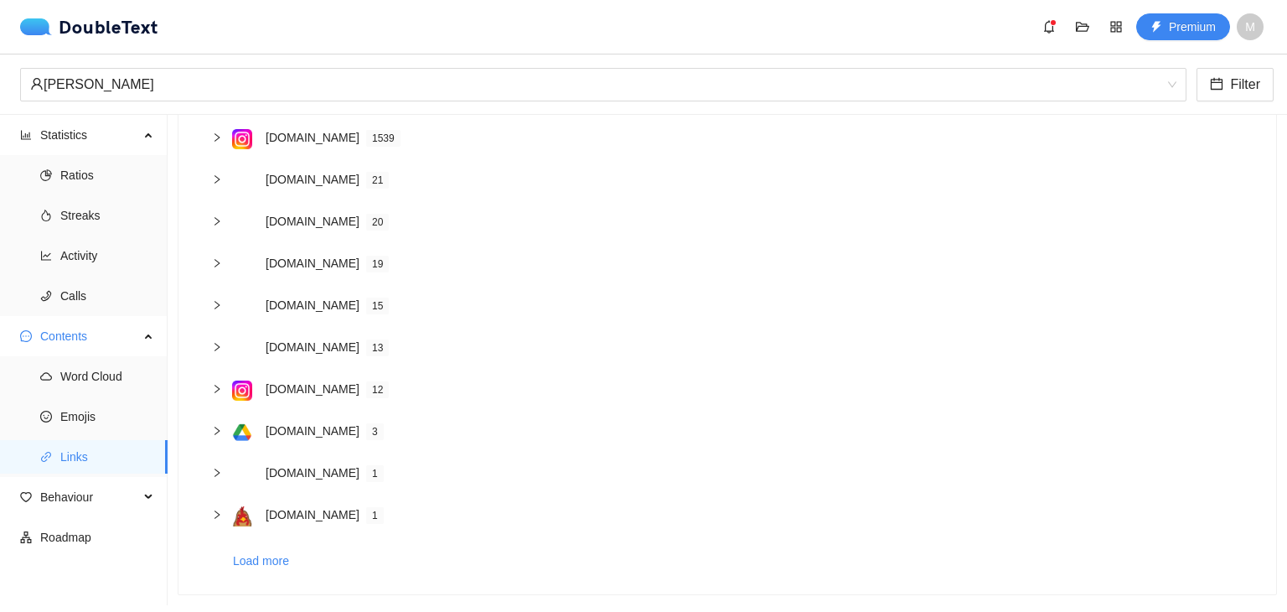
scroll to position [182, 0]
click at [82, 501] on span "Behaviour" at bounding box center [89, 497] width 99 height 34
click at [80, 537] on span "Engagement" at bounding box center [107, 538] width 94 height 34
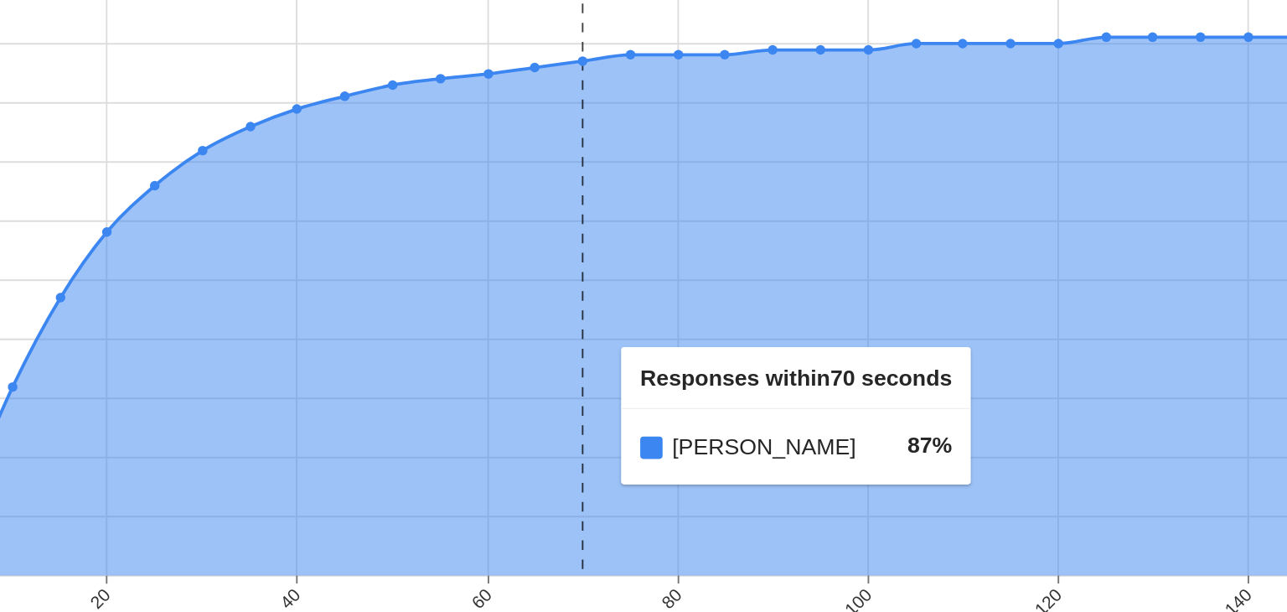
scroll to position [743, 0]
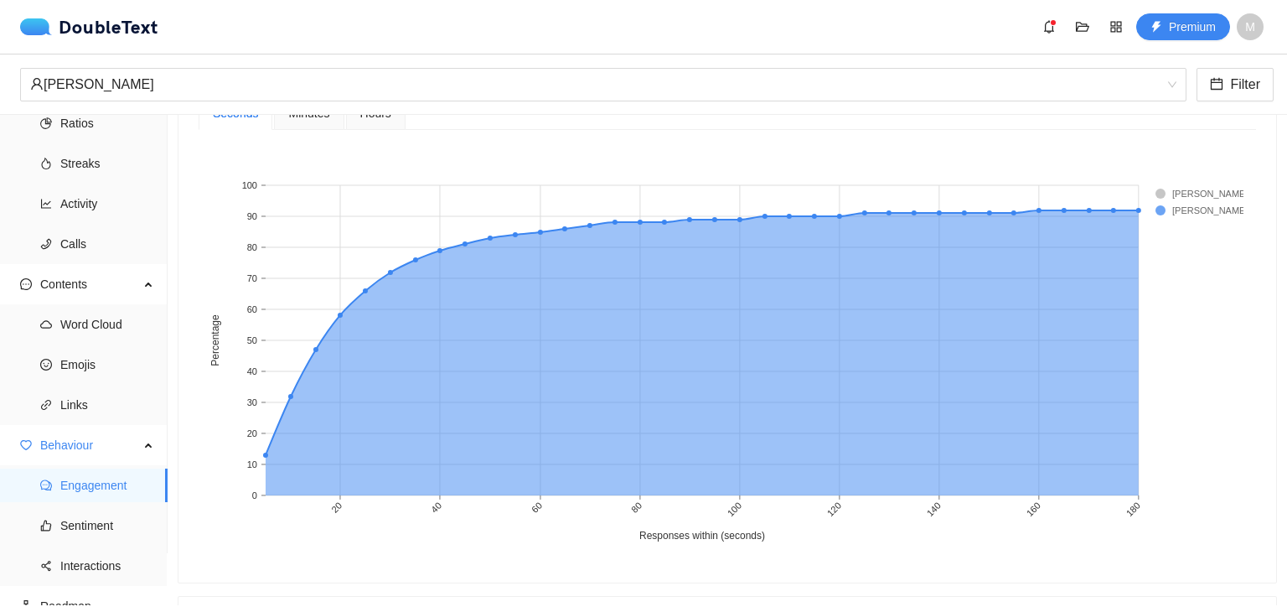
click at [296, 118] on span "Minutes" at bounding box center [308, 113] width 41 height 18
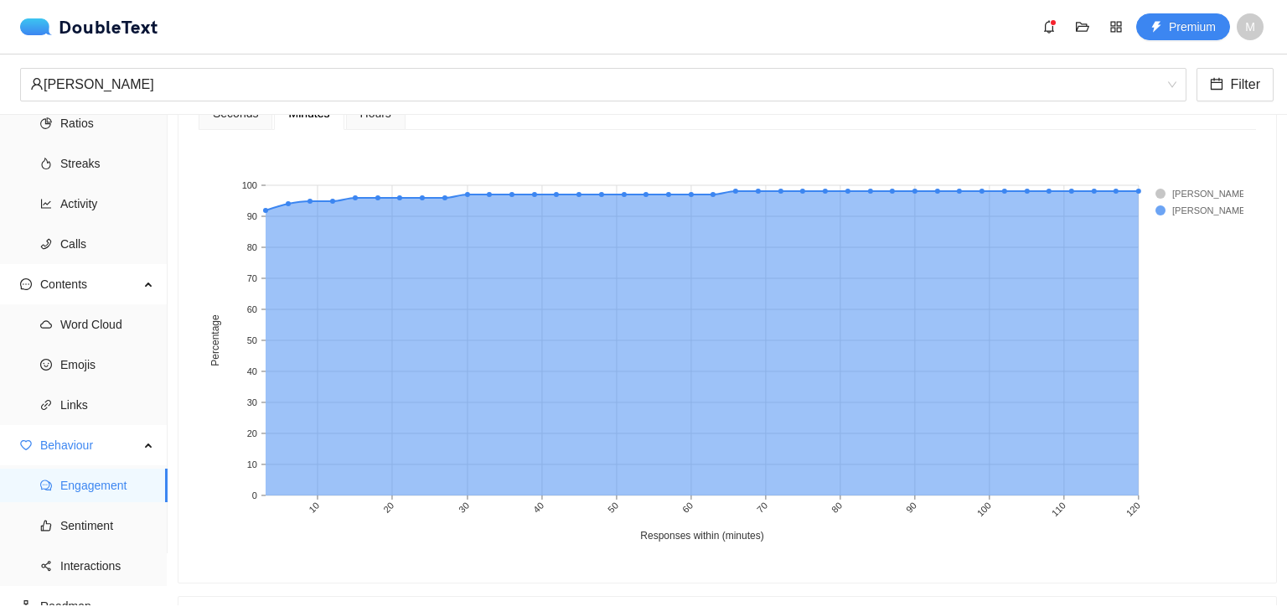
click at [362, 119] on span "Hours" at bounding box center [375, 113] width 31 height 18
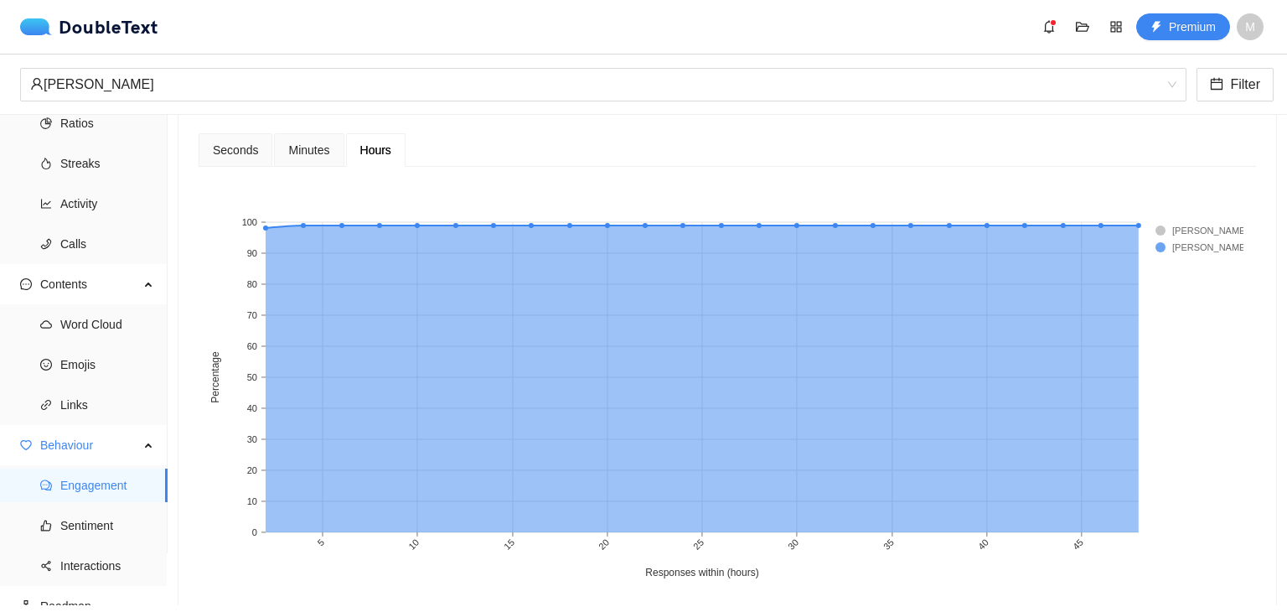
scroll to position [706, 0]
click at [298, 154] on span "Minutes" at bounding box center [308, 151] width 41 height 12
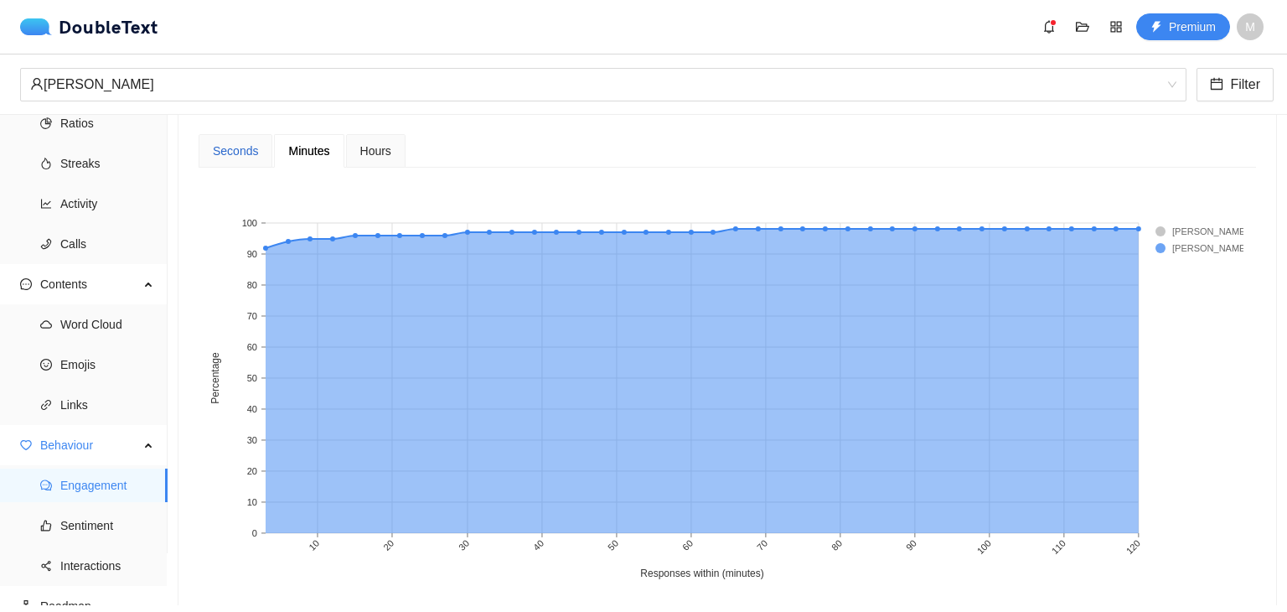
click at [248, 143] on div "Seconds" at bounding box center [235, 151] width 45 height 18
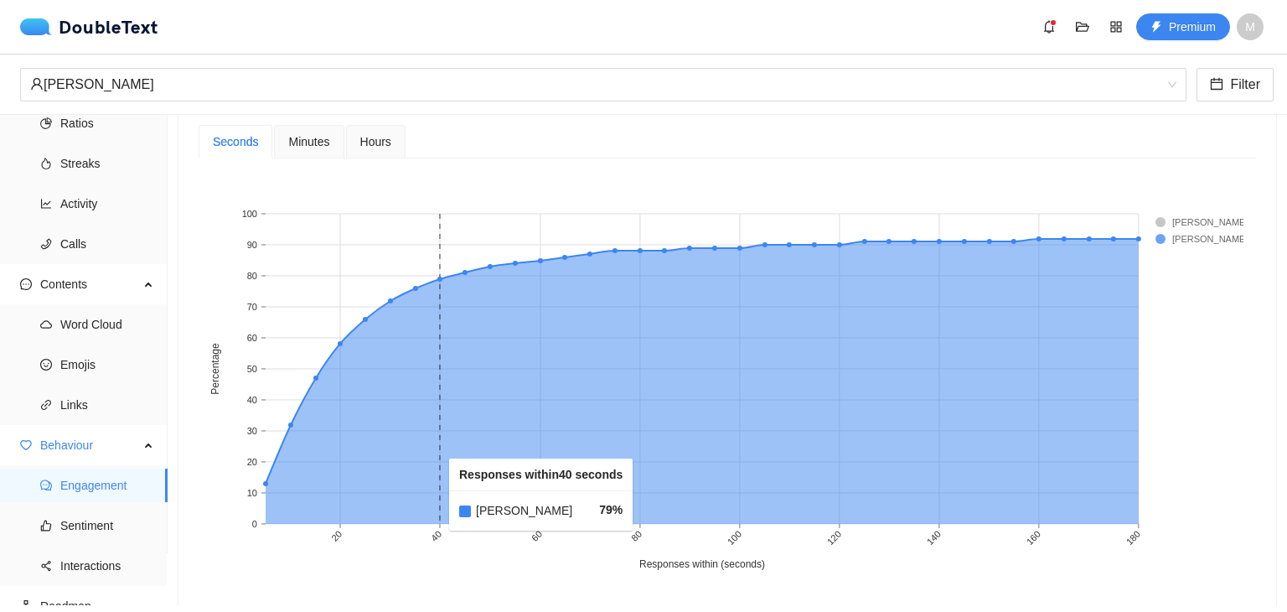
scroll to position [714, 0]
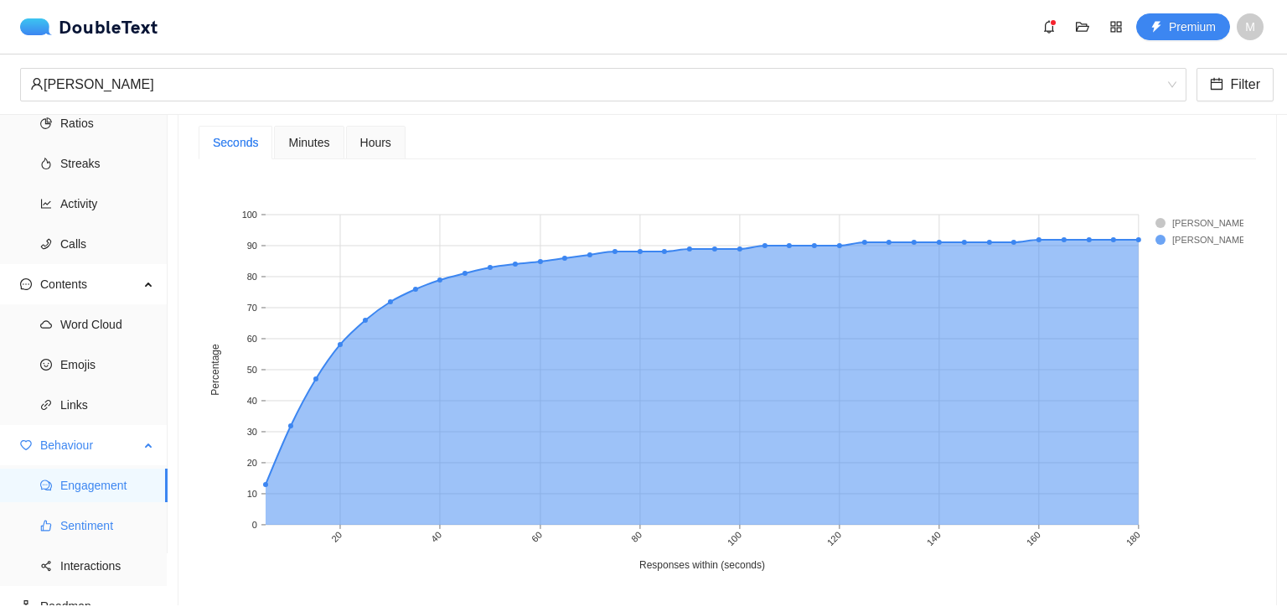
click at [54, 518] on li "Sentiment" at bounding box center [84, 526] width 168 height 34
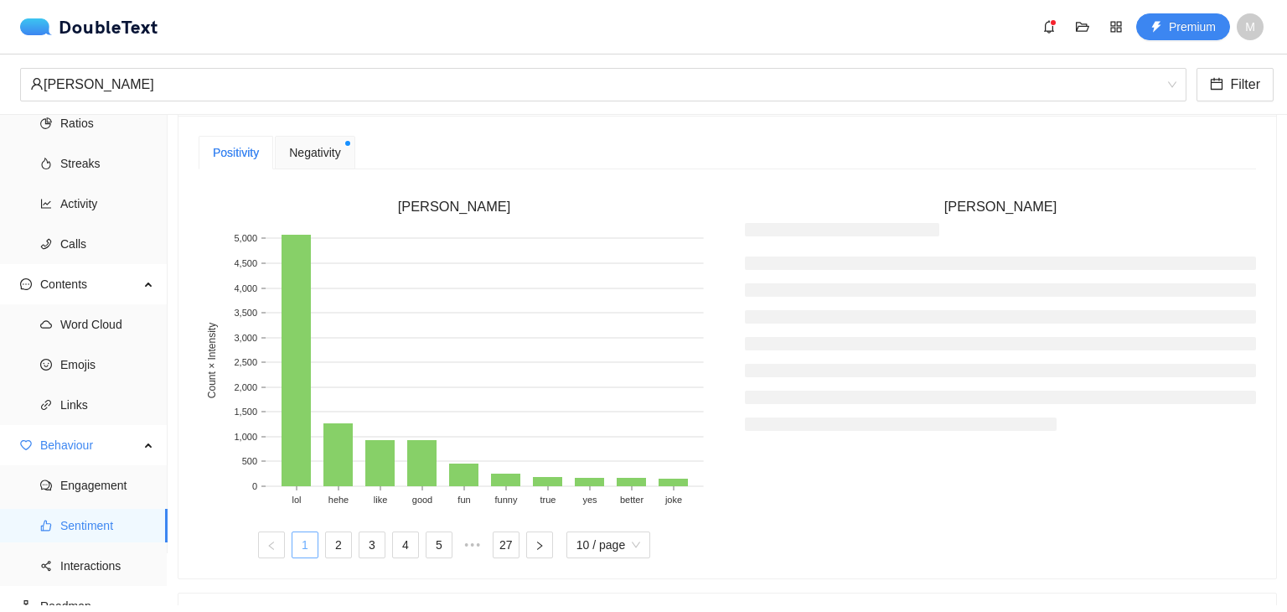
scroll to position [434, 0]
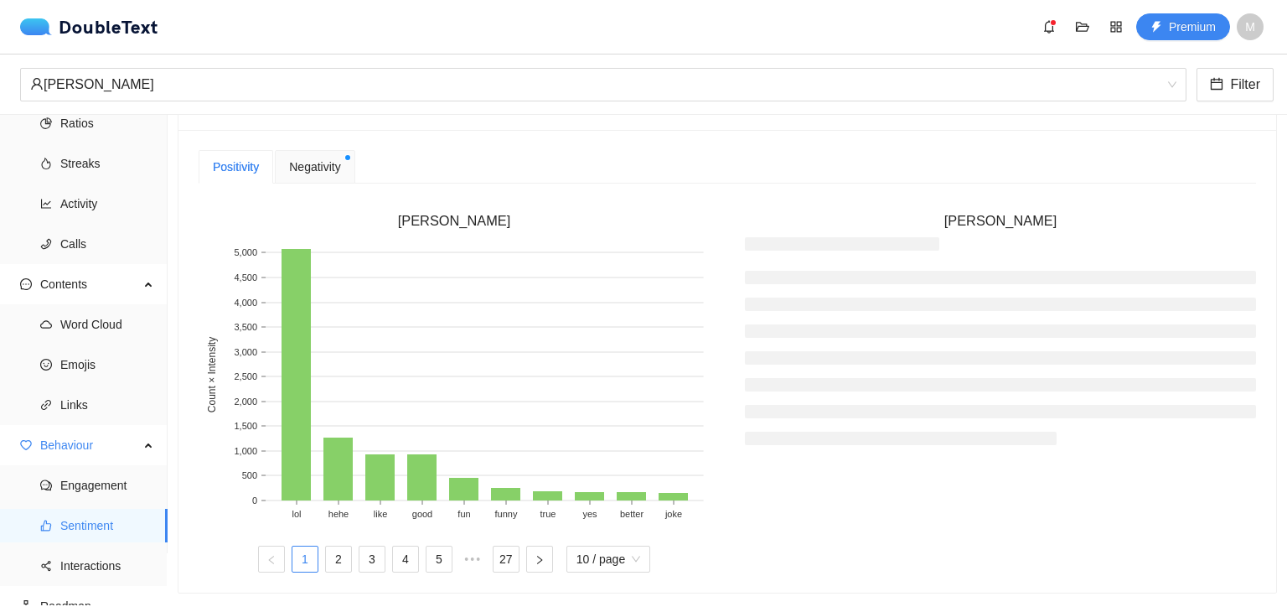
click at [316, 177] on div "Negativity" at bounding box center [315, 167] width 80 height 34
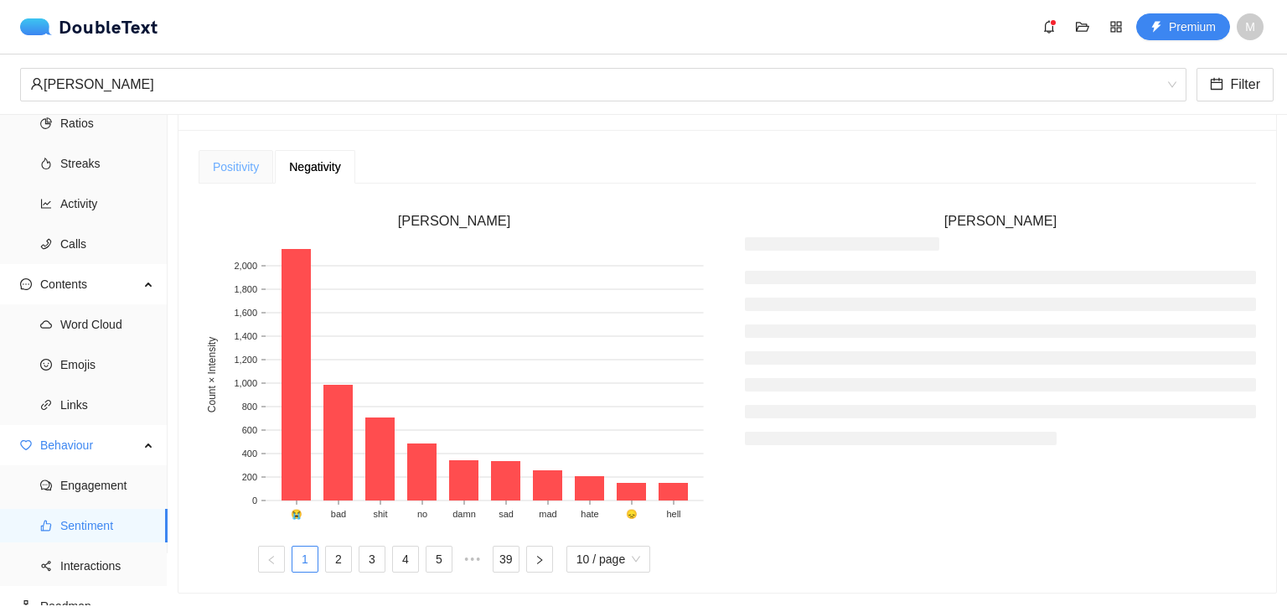
click at [258, 175] on div "Positivity" at bounding box center [236, 167] width 75 height 34
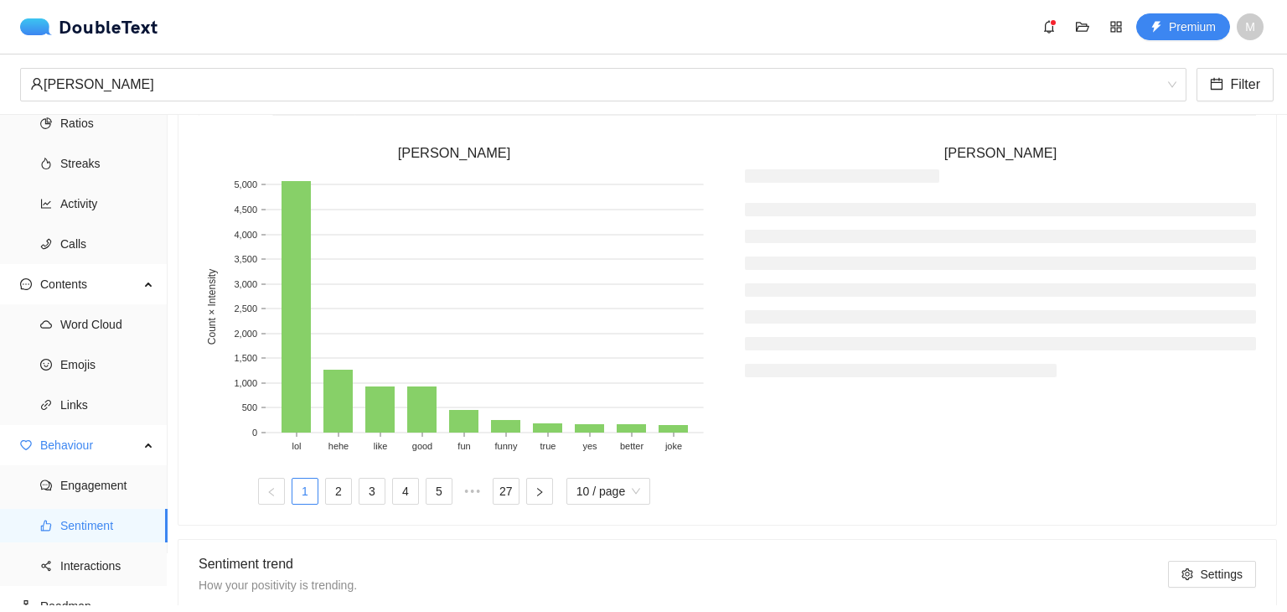
scroll to position [903, 0]
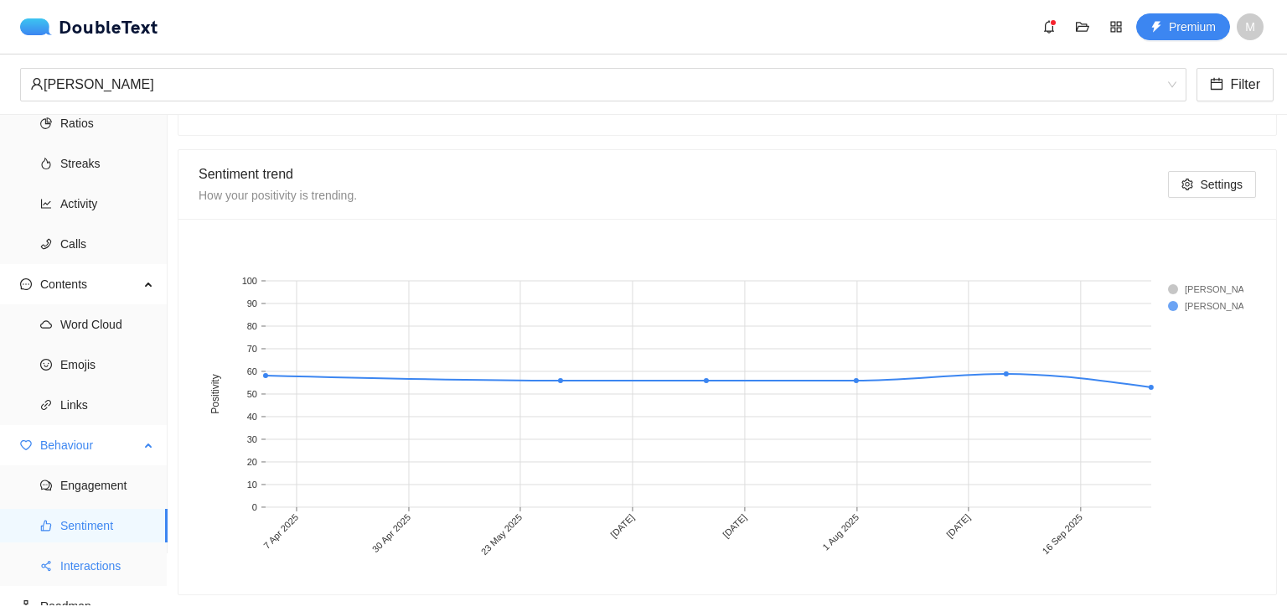
click at [63, 574] on span "Interactions" at bounding box center [107, 566] width 94 height 34
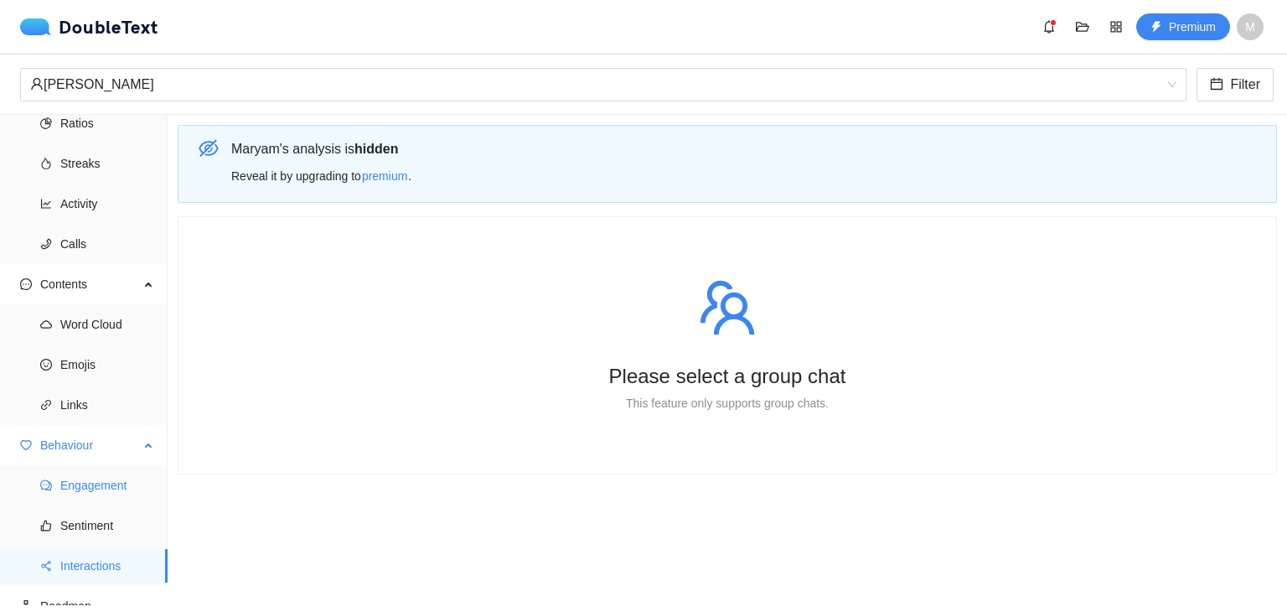
click at [99, 490] on span "Engagement" at bounding box center [107, 486] width 94 height 34
